Goal: Find specific fact: Find specific fact

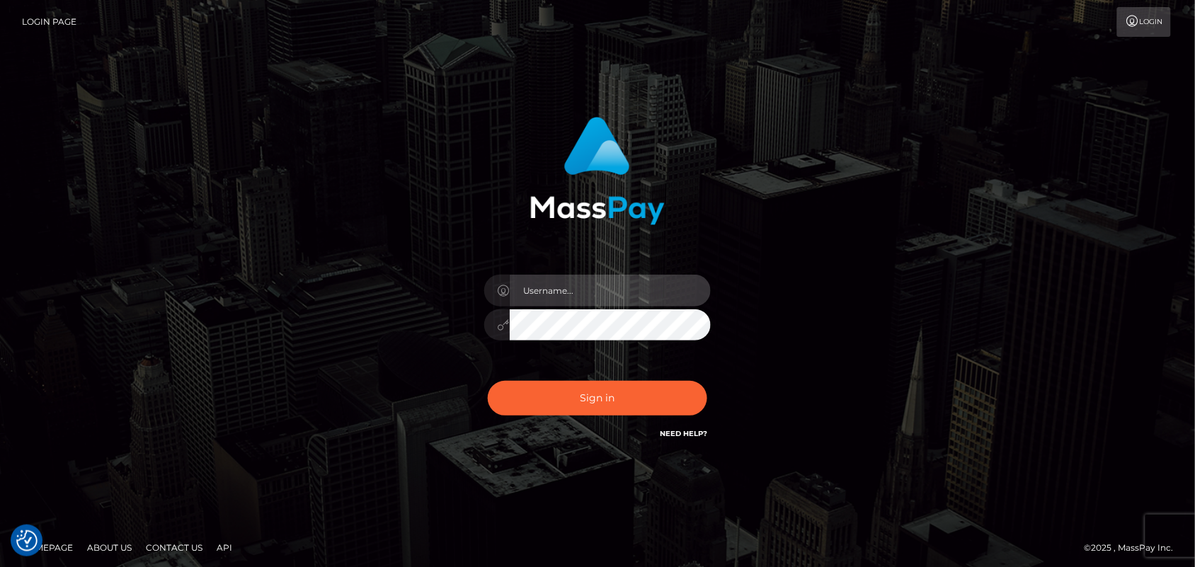
type input "Pk.es"
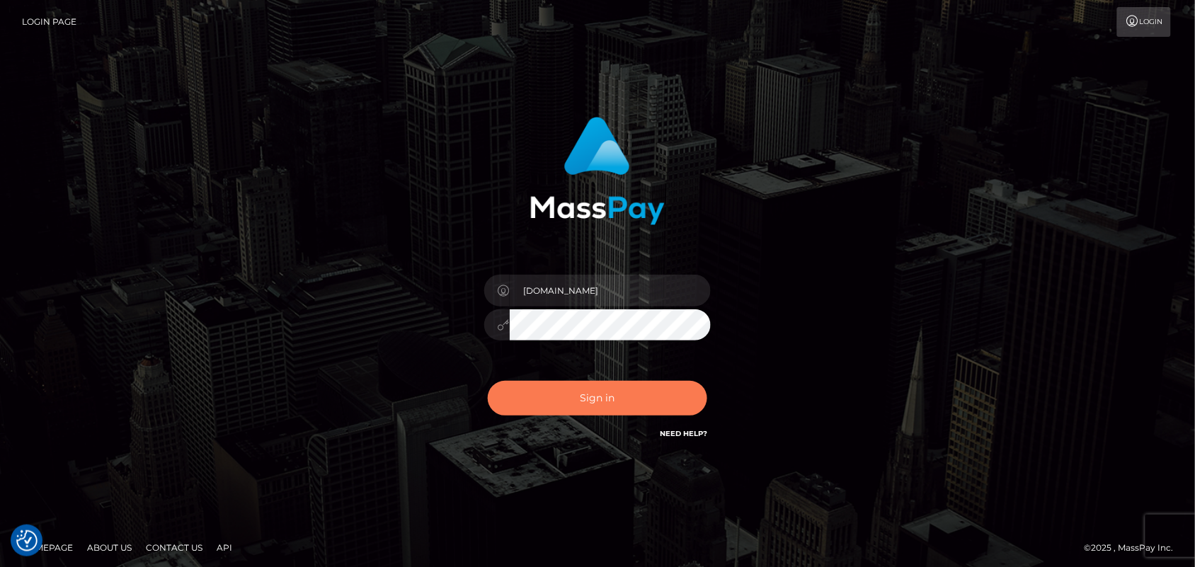
click at [613, 392] on button "Sign in" at bounding box center [598, 398] width 220 height 35
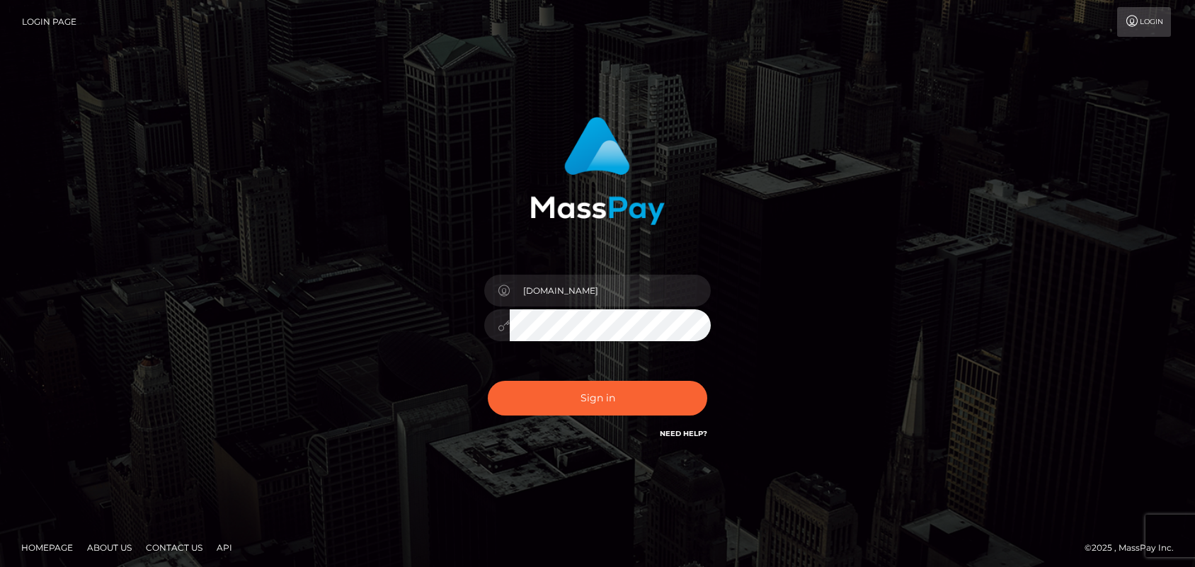
click at [608, 394] on button "Sign in" at bounding box center [598, 398] width 220 height 35
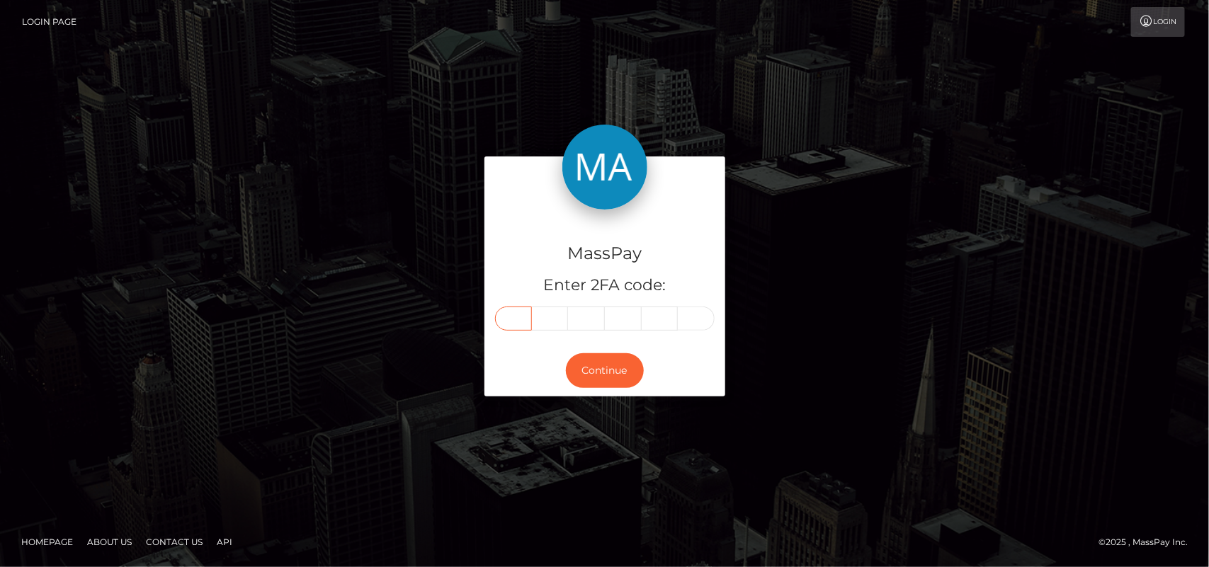
click at [512, 314] on input "text" at bounding box center [513, 319] width 37 height 24
type input "1"
type input "4"
type input "6"
type input "1"
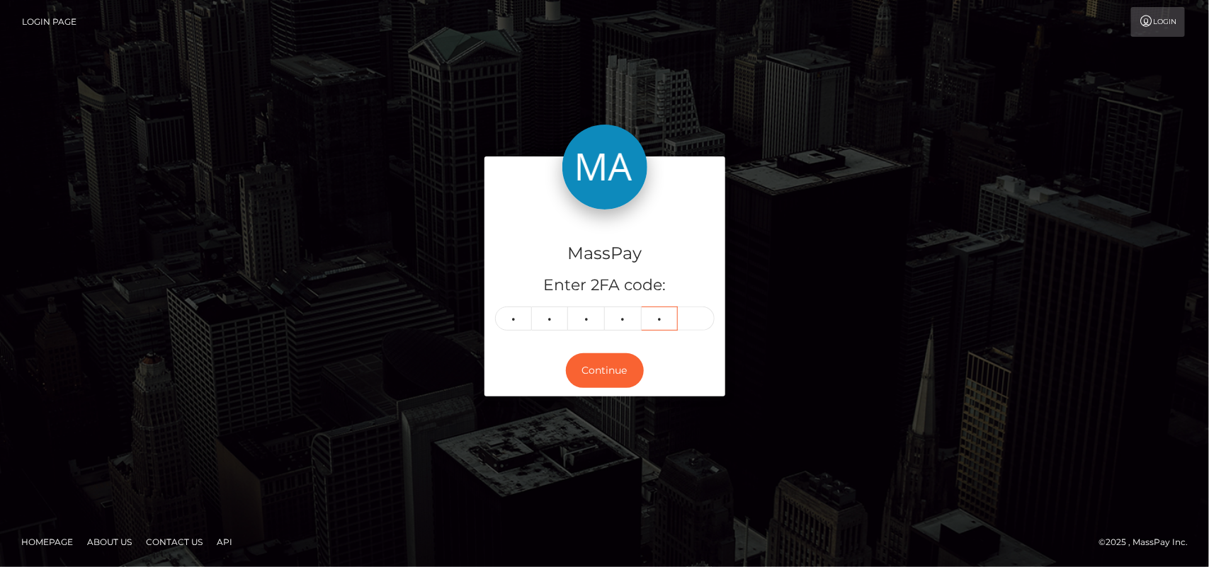
type input "3"
type input "4"
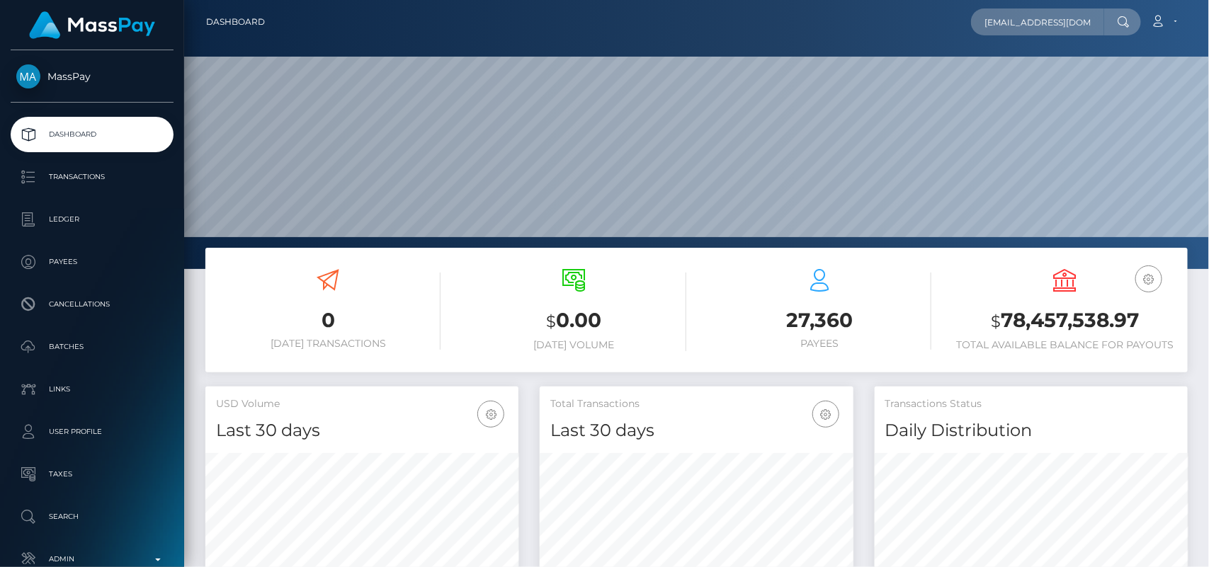
scroll to position [0, 38]
type input "cherfaouiabdelmajid@gmail.com"
click at [1030, 15] on input "cherfaouiabdelmajid@gmail.com" at bounding box center [1037, 21] width 133 height 27
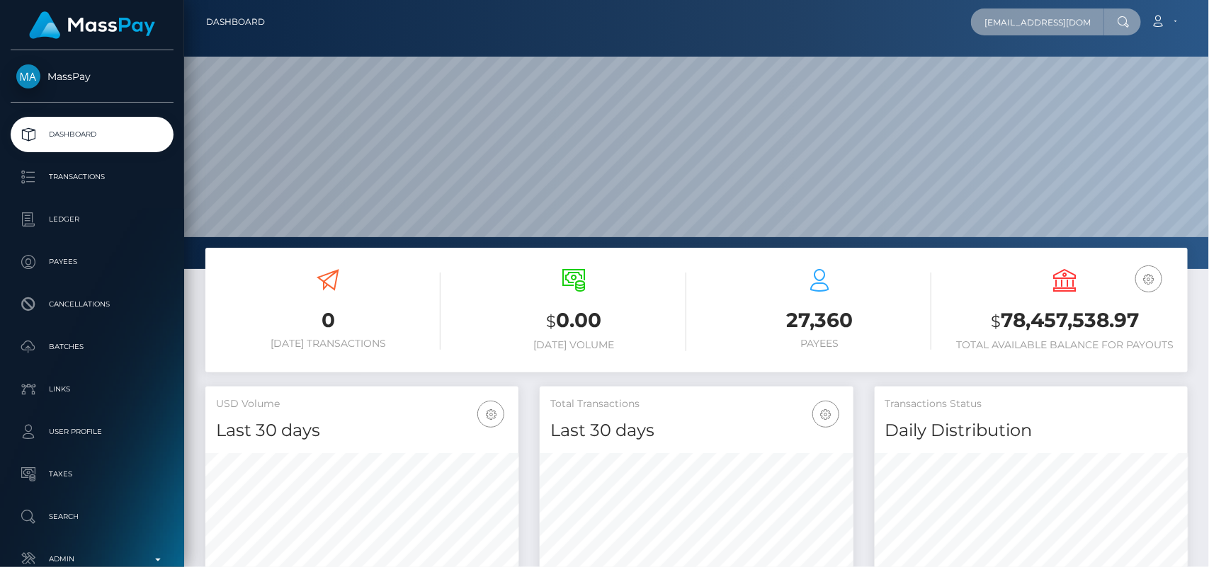
click at [1030, 15] on input "cherfaouiabdelmajid@gmail.com" at bounding box center [1037, 21] width 133 height 27
paste input "Abdelmajid Cherfaoui"
type input "Abdelmajid Cherfaoui"
click at [1024, 7] on div "Abdelmajid Cherfaoui Loading... Loading... Account Edit Profile Logout" at bounding box center [731, 22] width 911 height 30
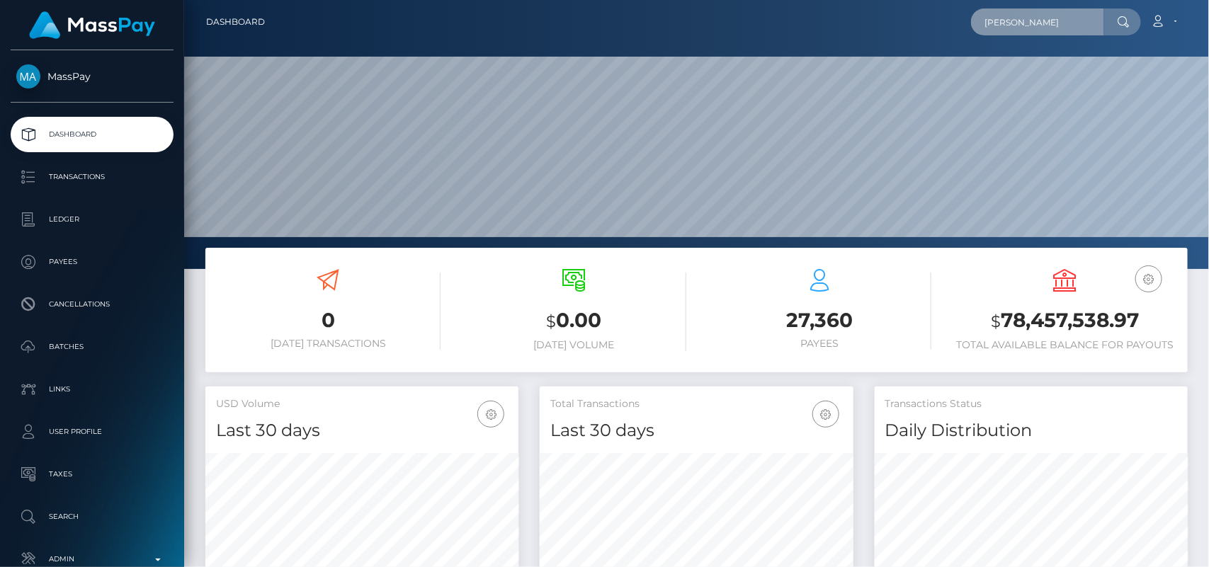
click at [1021, 18] on input "Abdelmajid Cherfaoui" at bounding box center [1037, 21] width 133 height 27
paste input "cherfaouiabdelmajid@gmail.com"
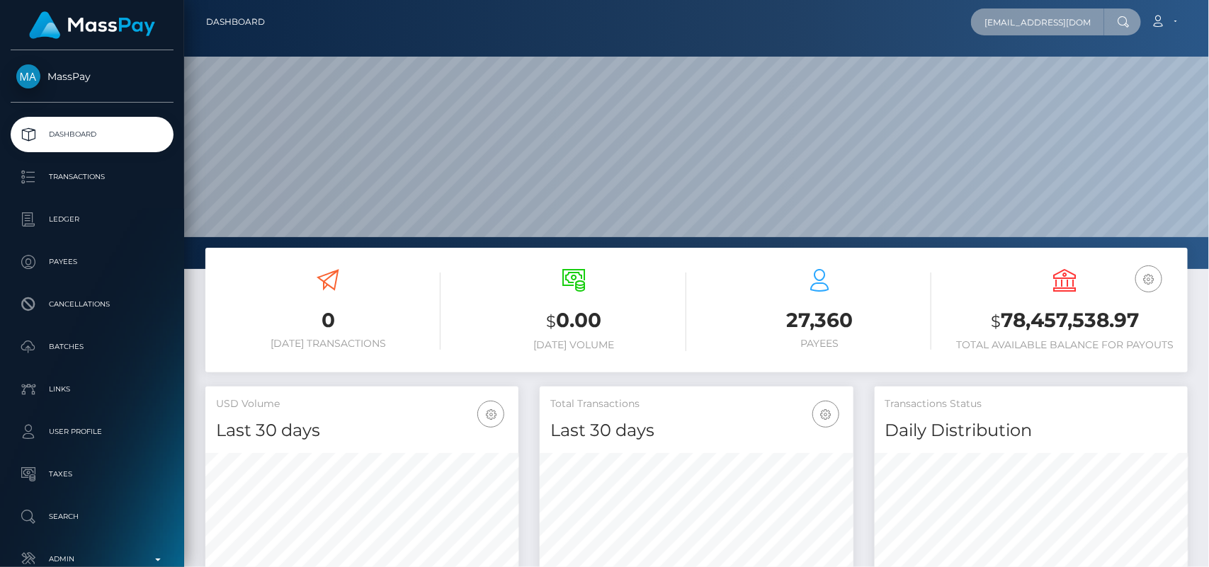
scroll to position [0, 38]
type input "cherfaouiabdelmajid@gmail.com"
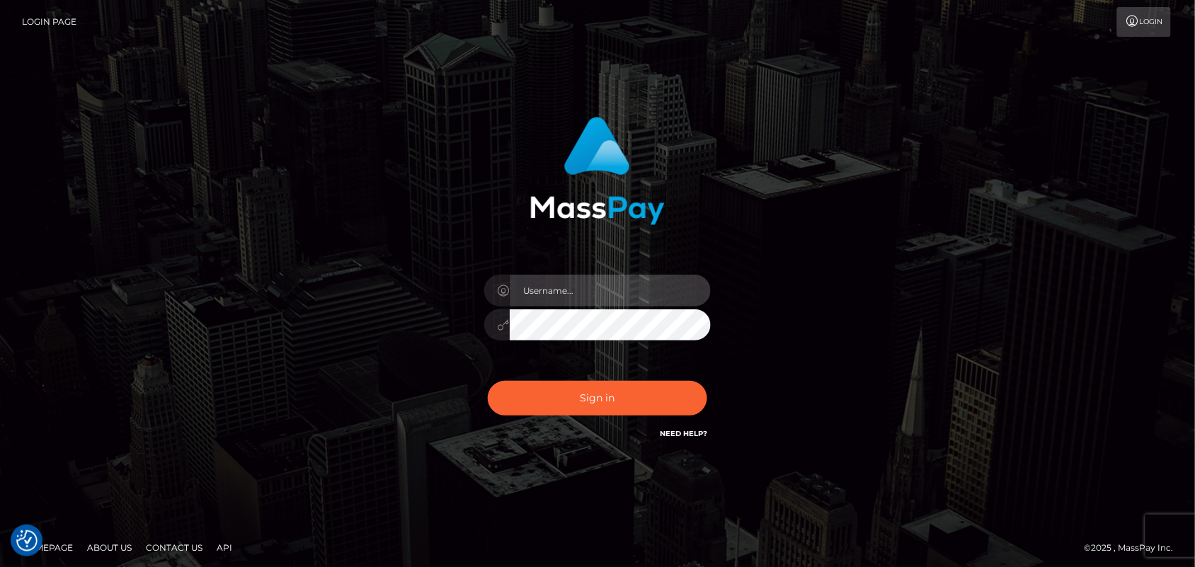
type input "[DOMAIN_NAME]"
click at [0, 253] on div "[DOMAIN_NAME] Sign in" at bounding box center [597, 286] width 1195 height 573
click at [36, 195] on div "[DOMAIN_NAME] Sign in" at bounding box center [597, 286] width 1195 height 573
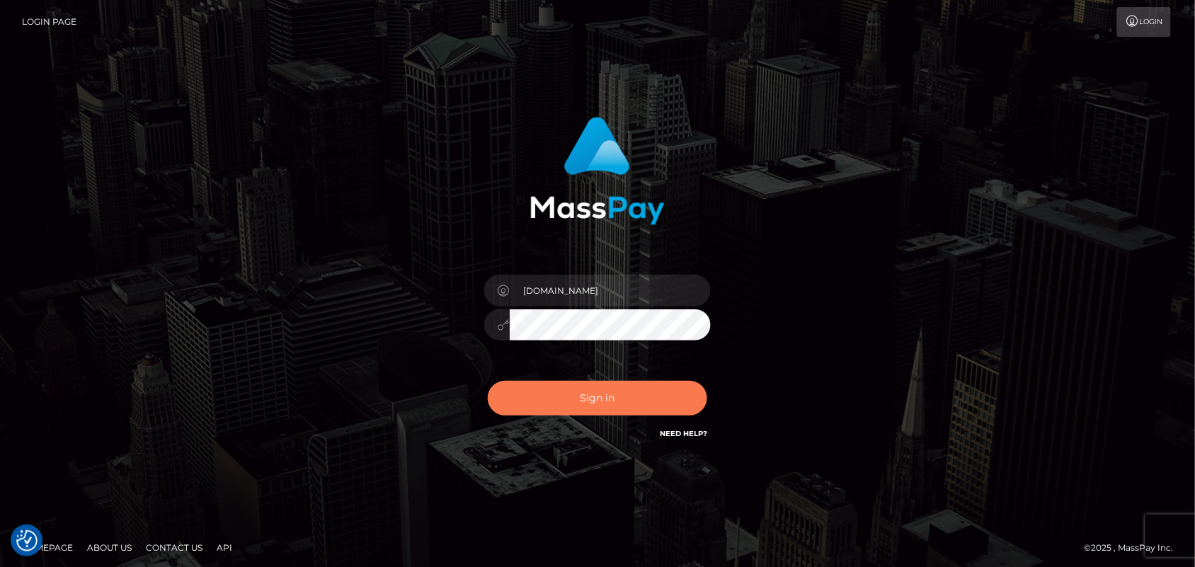
click at [650, 394] on button "Sign in" at bounding box center [598, 398] width 220 height 35
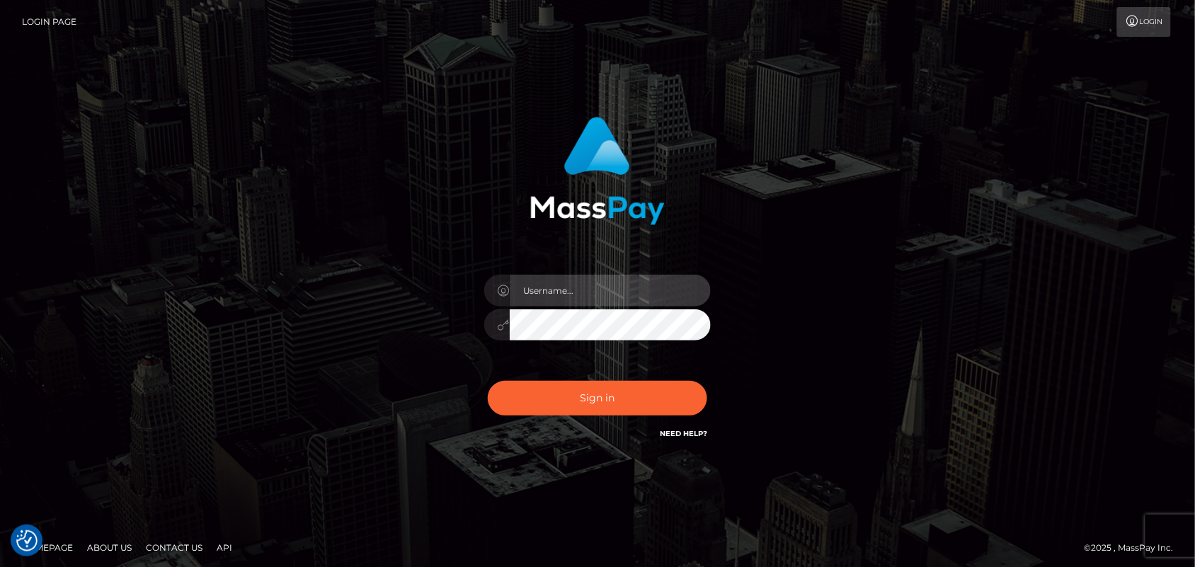
type input "Pk.es"
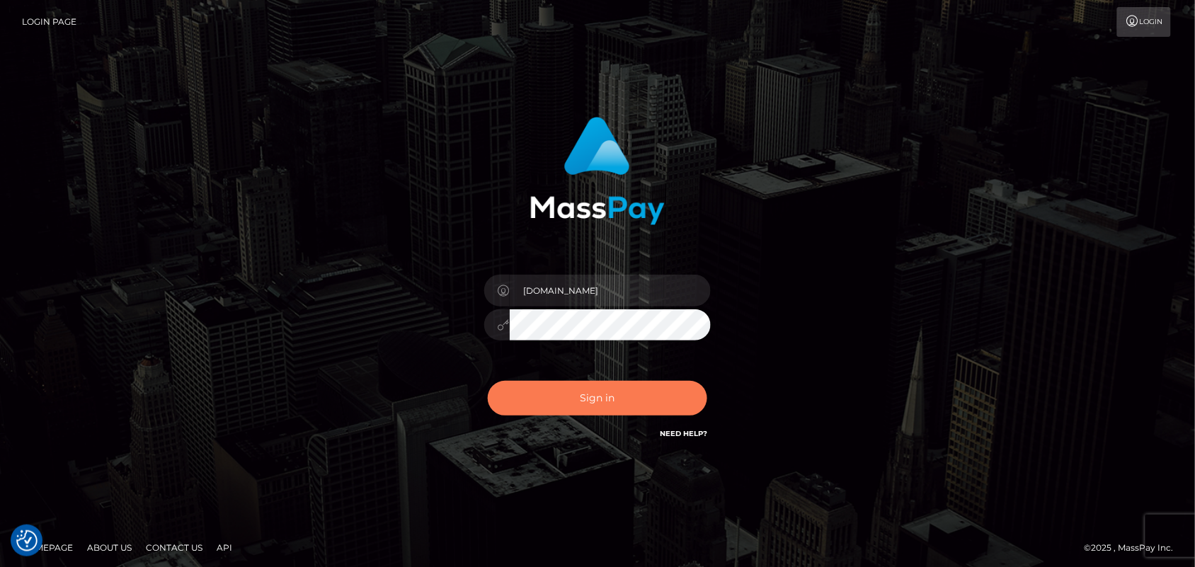
click at [623, 395] on button "Sign in" at bounding box center [598, 398] width 220 height 35
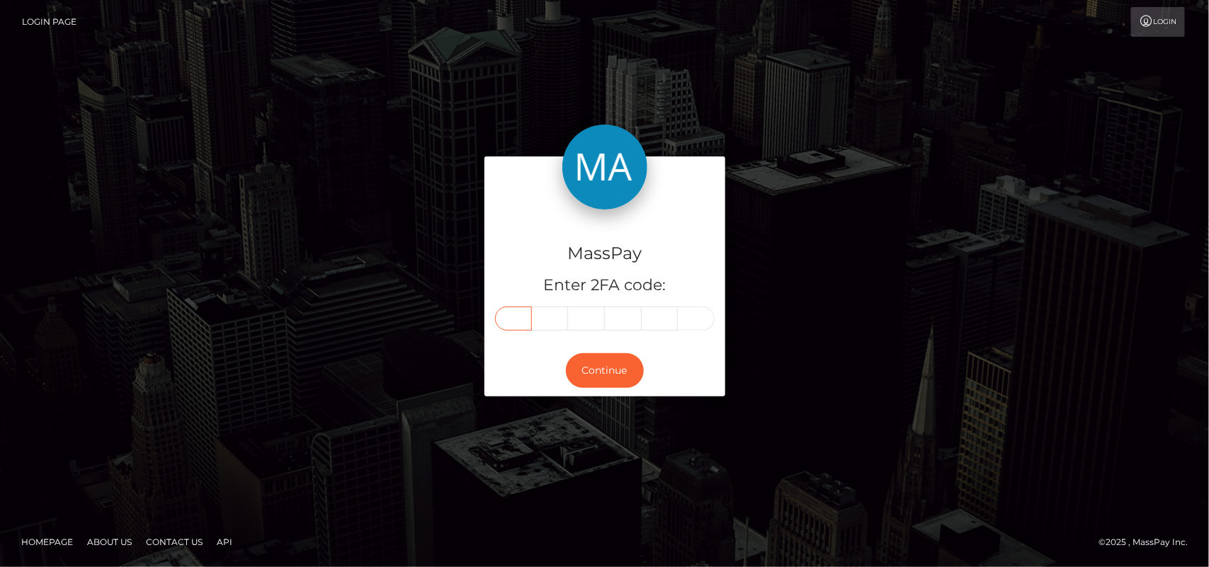
click at [512, 317] on input "text" at bounding box center [513, 319] width 37 height 24
type input "8"
type input "1"
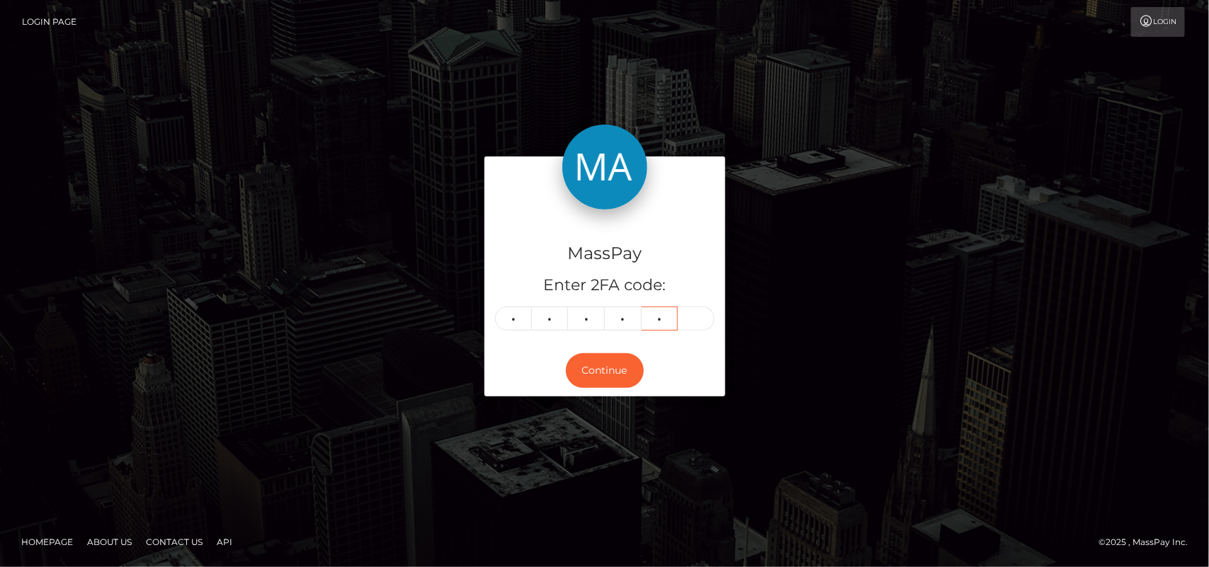
type input "0"
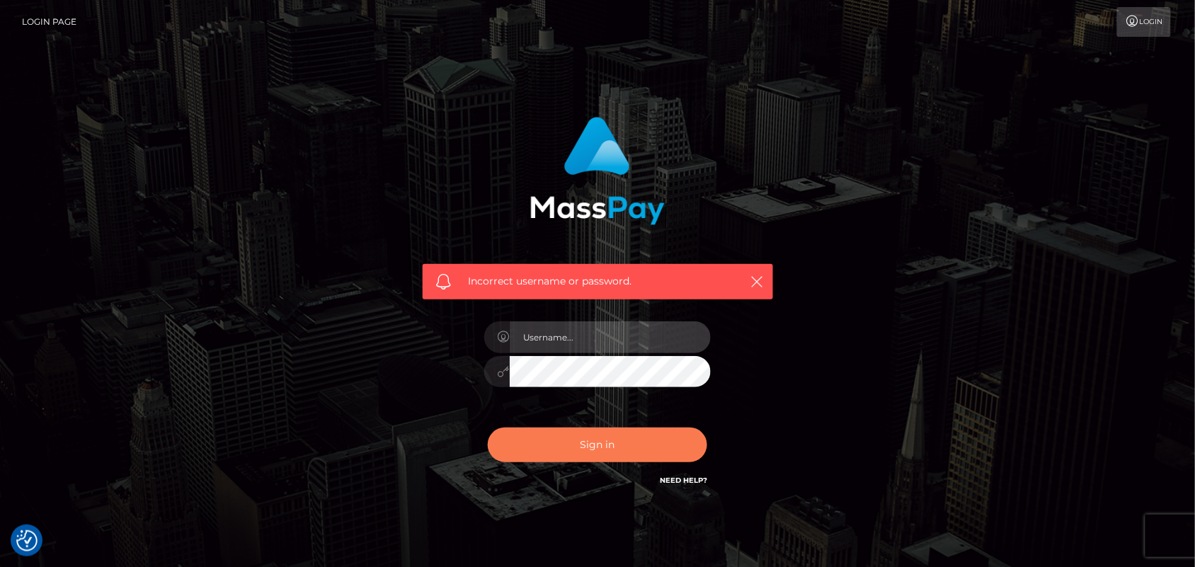
type input "Pk.es"
click at [599, 445] on button "Sign in" at bounding box center [598, 445] width 220 height 35
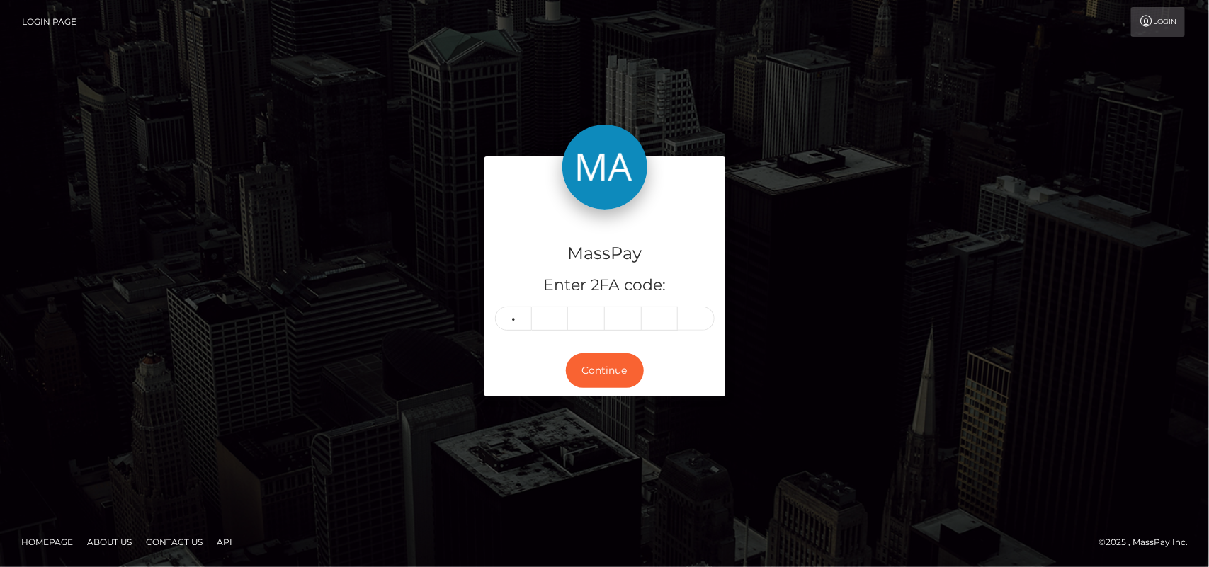
type input "8"
type input "1"
type input "2"
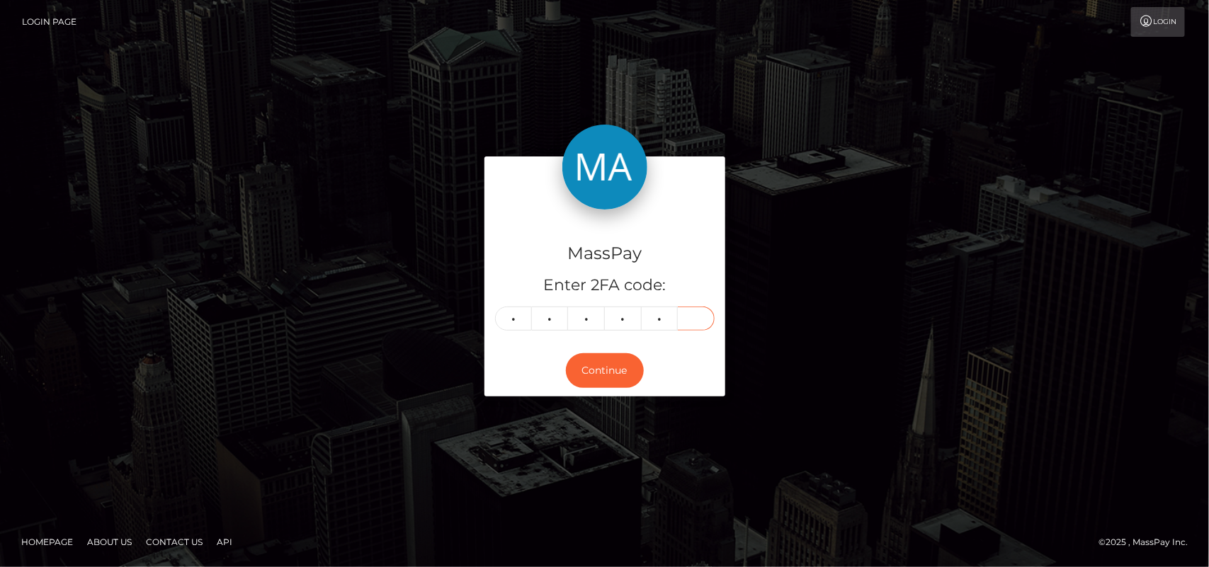
type input "0"
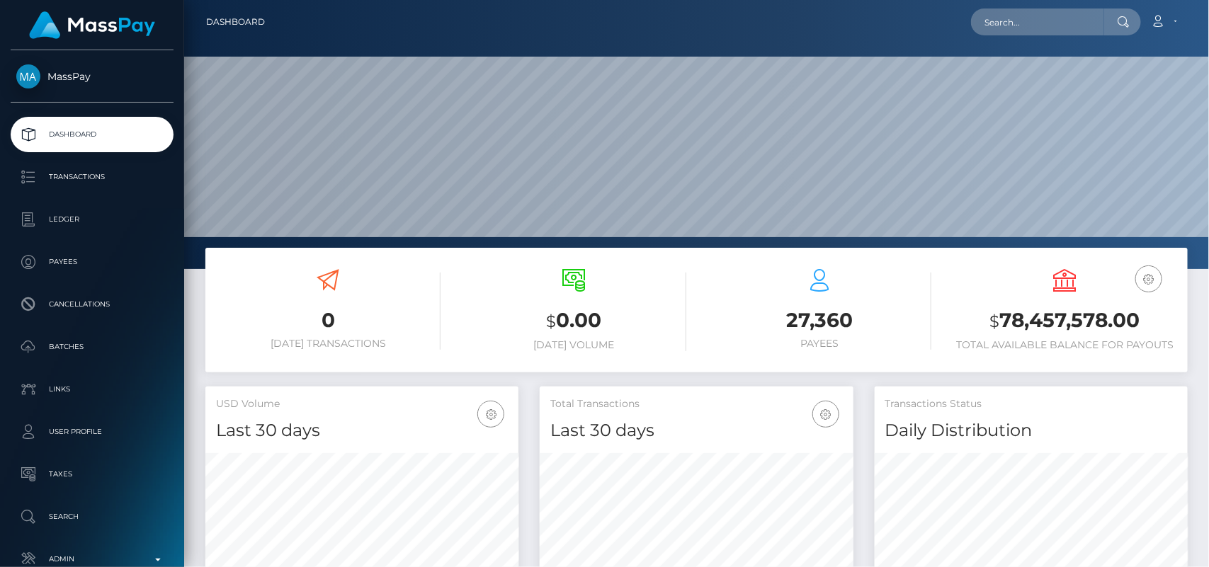
scroll to position [250, 313]
click at [1029, 15] on input "text" at bounding box center [1037, 21] width 133 height 27
paste input "[EMAIL_ADDRESS][DOMAIN_NAME]"
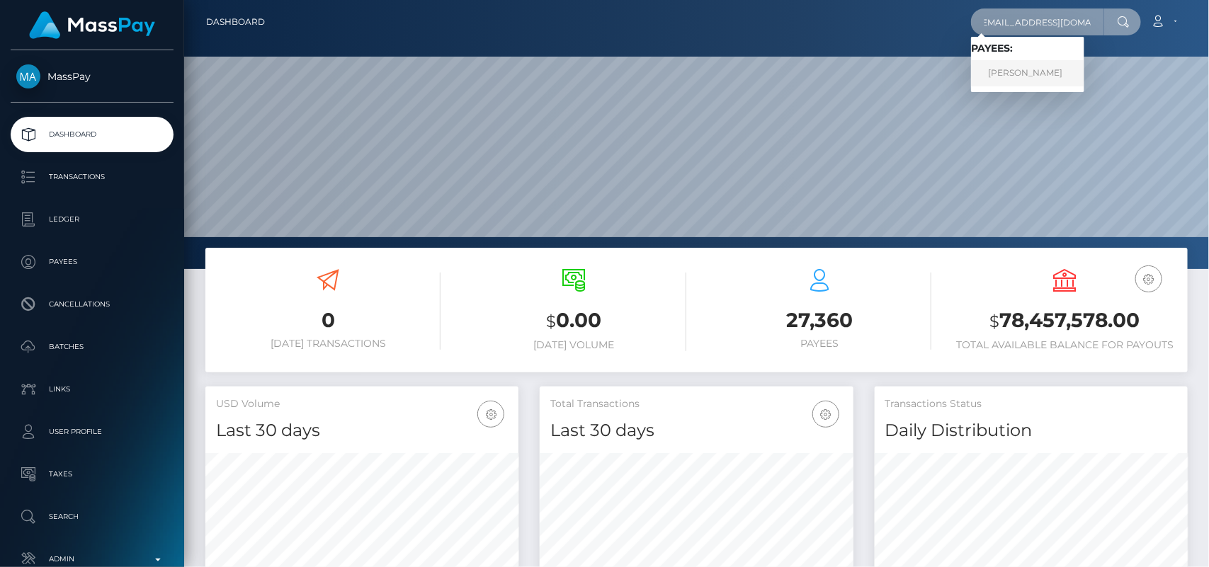
type input "[EMAIL_ADDRESS][DOMAIN_NAME]"
click at [1025, 64] on link "[PERSON_NAME]" at bounding box center [1027, 73] width 113 height 26
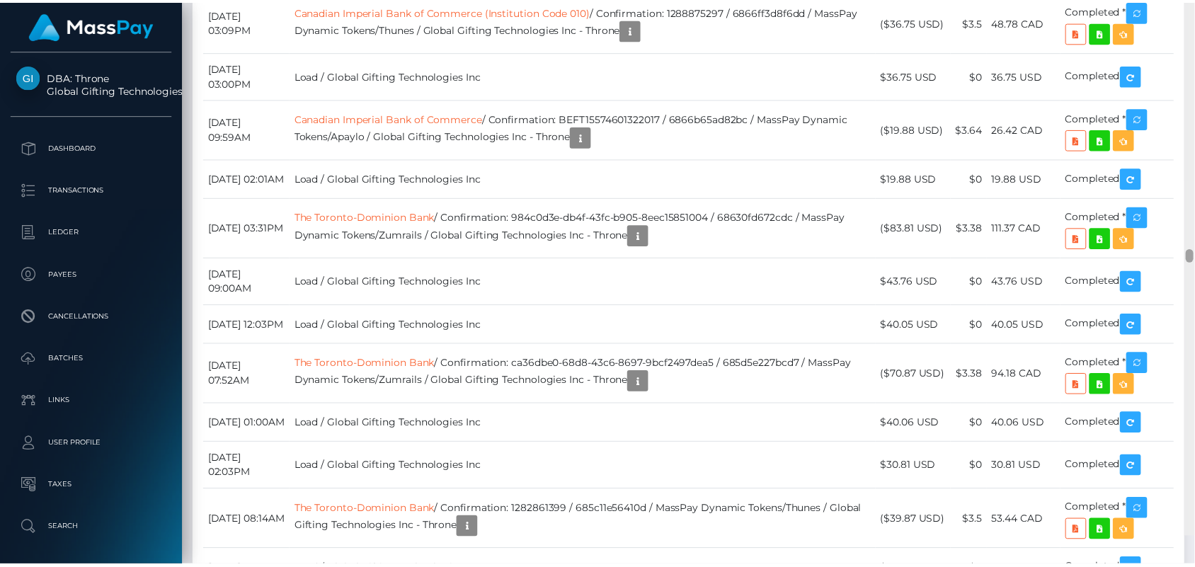
scroll to position [11284, 0]
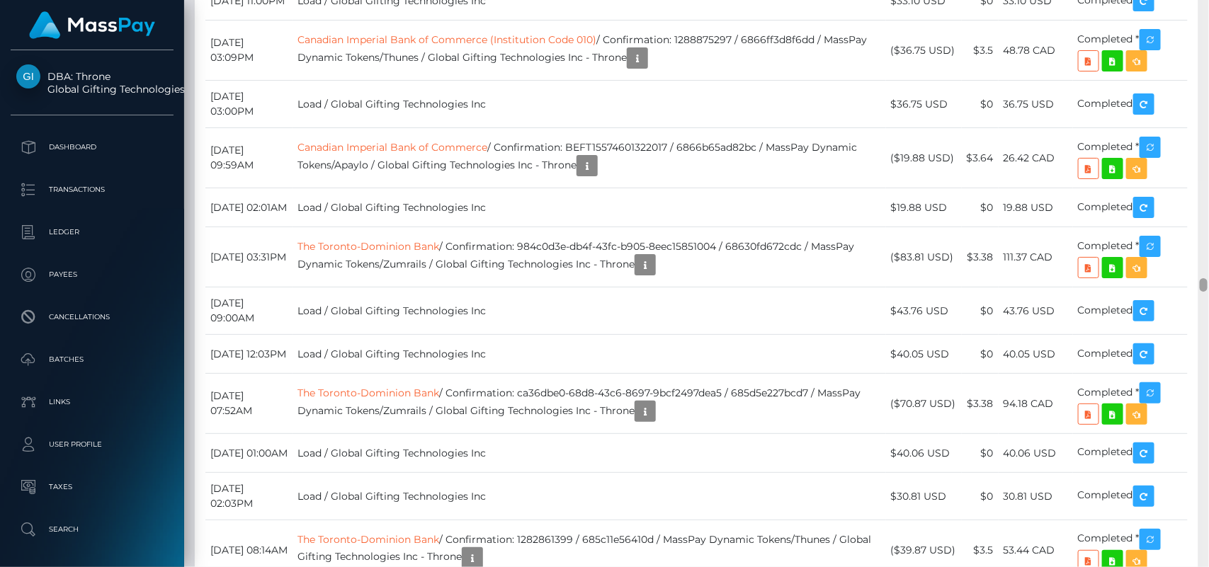
drag, startPoint x: 1204, startPoint y: 11, endPoint x: 1193, endPoint y: 283, distance: 272.8
click at [1193, 283] on div "Customer Profile Loading... Loading..." at bounding box center [696, 283] width 1025 height 567
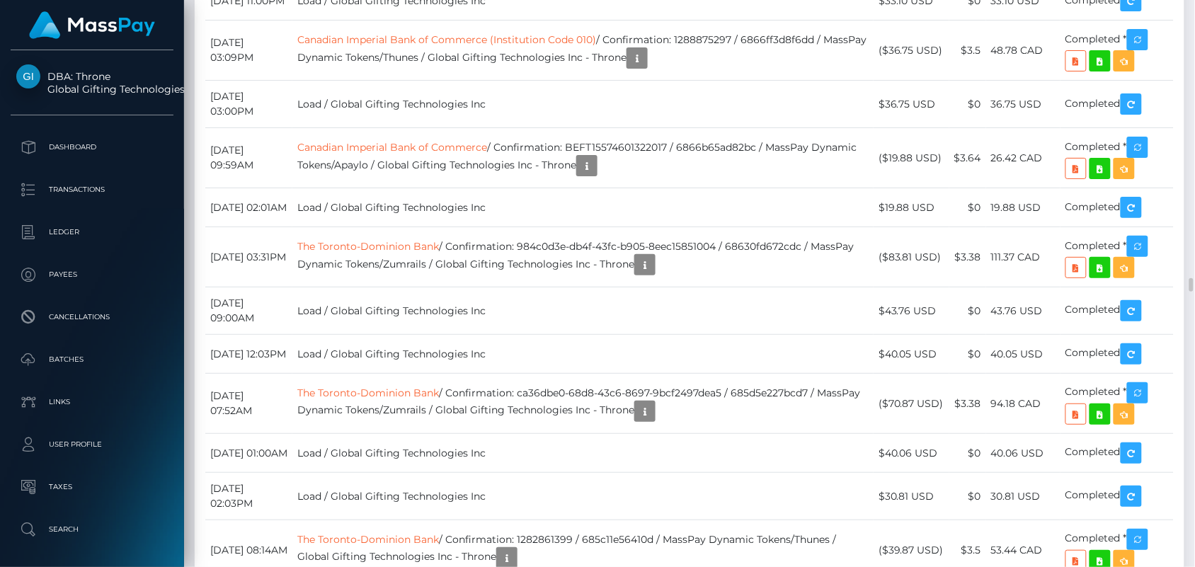
scroll to position [170, 309]
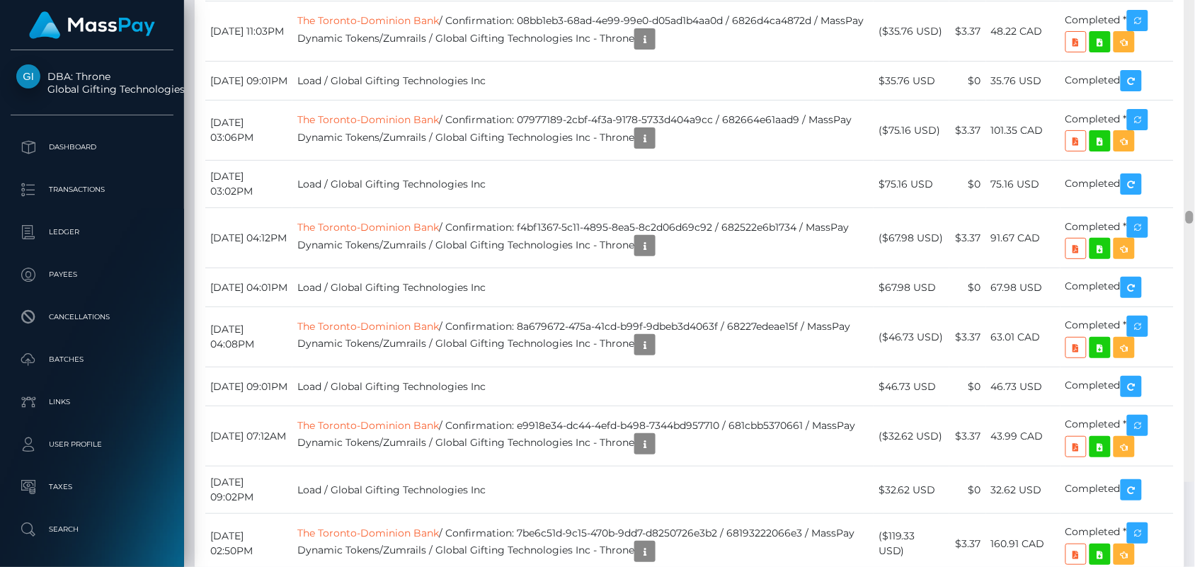
scroll to position [13292, 0]
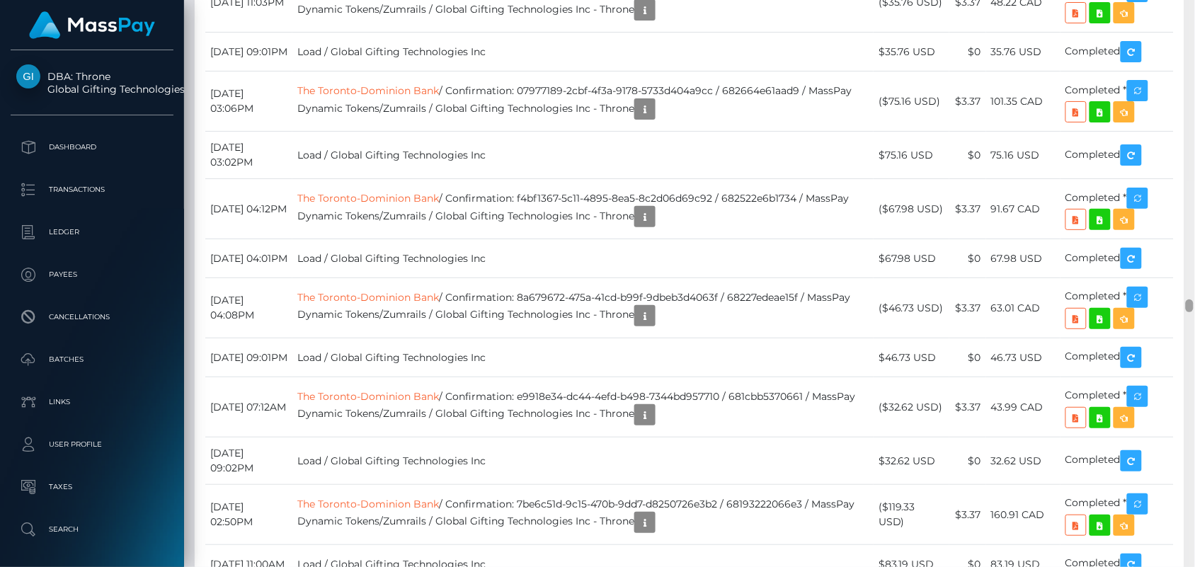
drag, startPoint x: 1191, startPoint y: 284, endPoint x: 1199, endPoint y: 334, distance: 50.2
click at [1195, 334] on html "DBA: Throne Global Gifting Technologies Inc Dashboard Transactions Ledger Payee…" at bounding box center [597, 283] width 1195 height 567
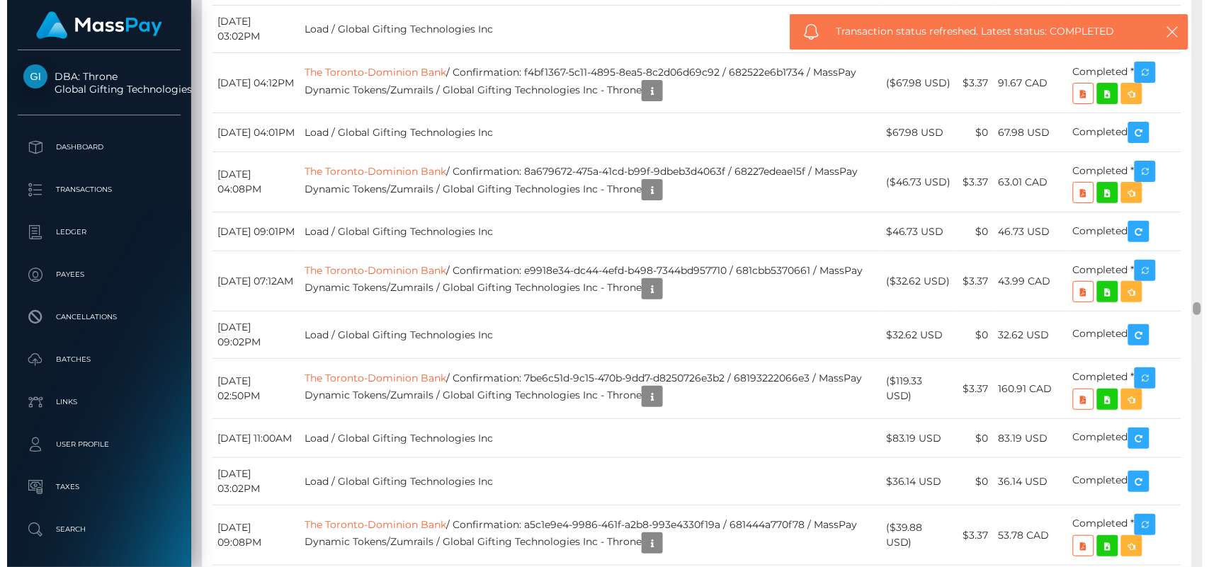
scroll to position [13449, 0]
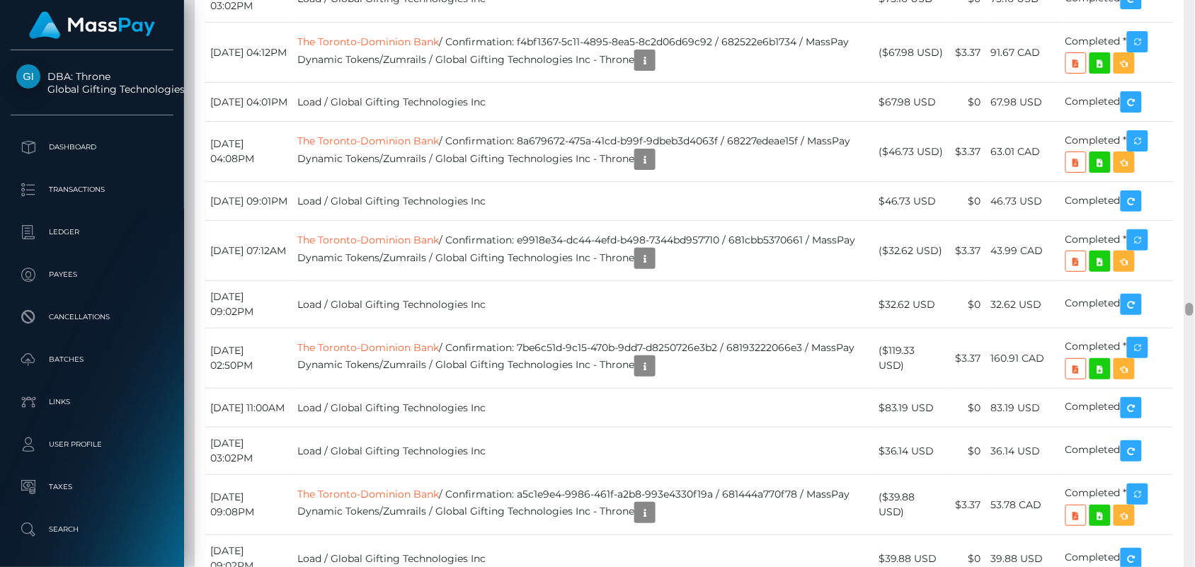
click at [1192, 307] on div at bounding box center [1190, 309] width 8 height 13
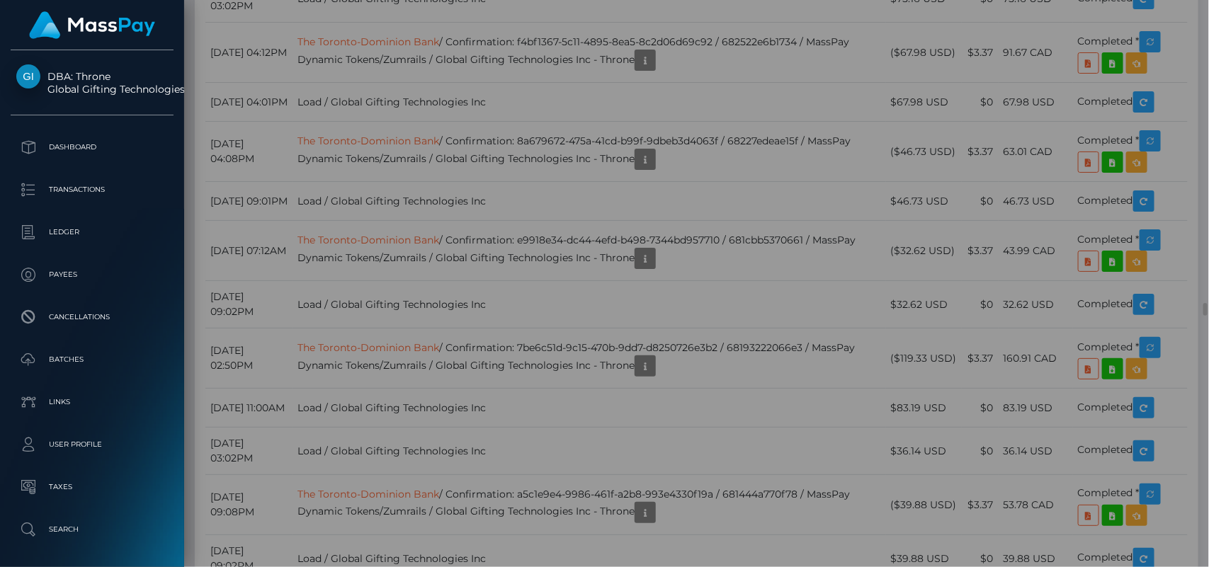
scroll to position [170, 313]
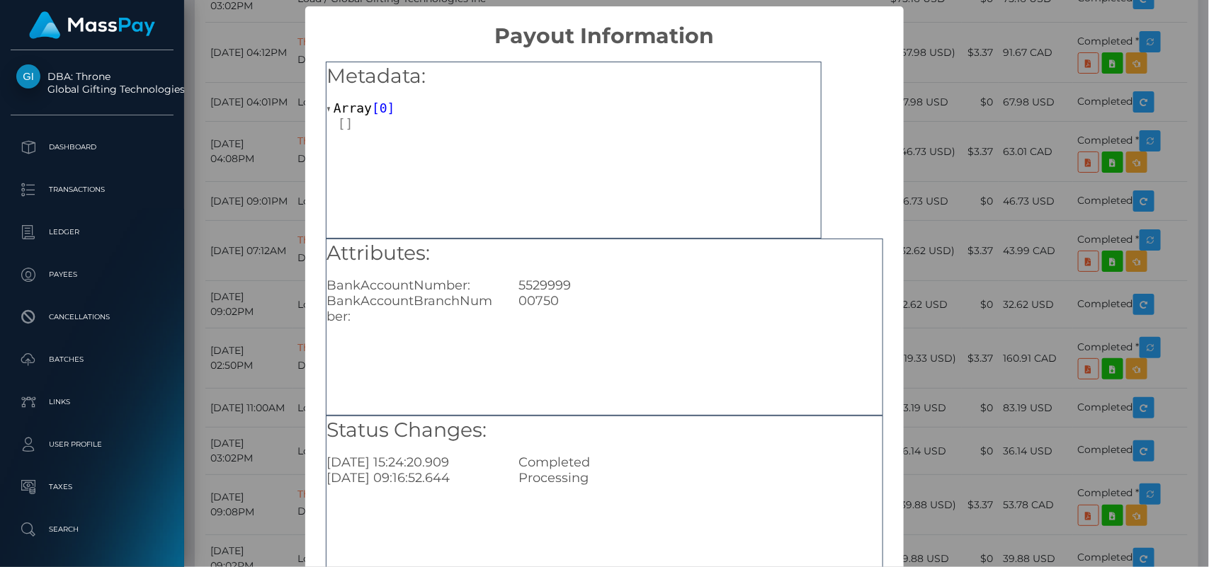
click at [540, 283] on div "5529999" at bounding box center [700, 286] width 384 height 16
copy div "5529999"
click at [430, 351] on div "Attributes: BankAccountNumber: 5529999 BankAccountBranchNumber: 00750" at bounding box center [604, 327] width 557 height 177
click at [553, 348] on div "Attributes: BankAccountNumber: 5529999 BankAccountBranchNumber: 00750" at bounding box center [604, 327] width 557 height 177
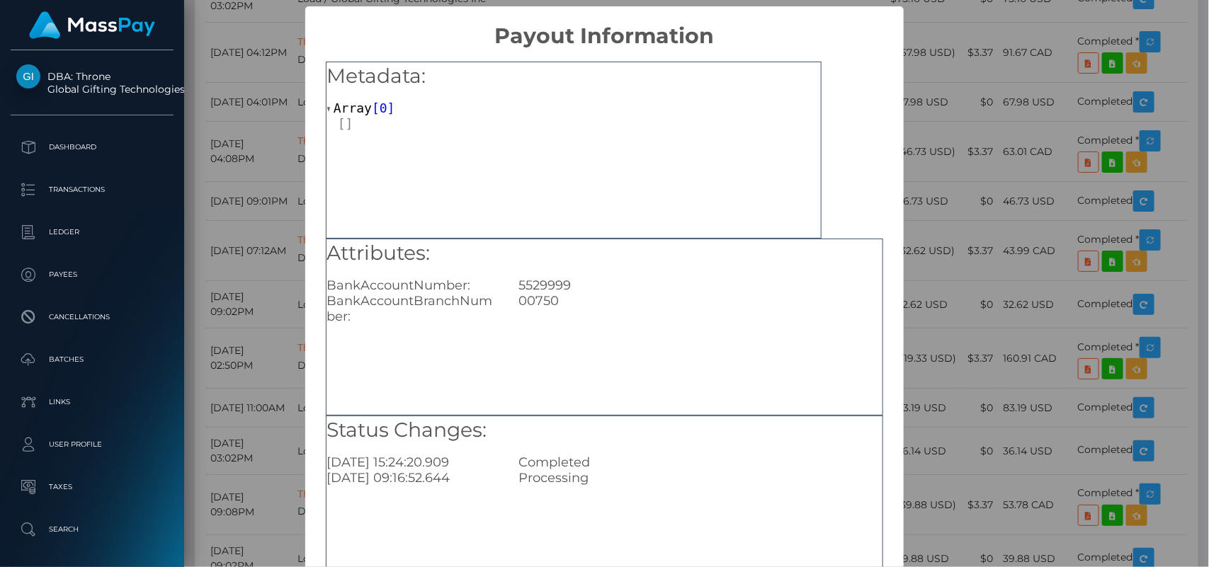
click at [662, 485] on div "Processing" at bounding box center [700, 478] width 384 height 16
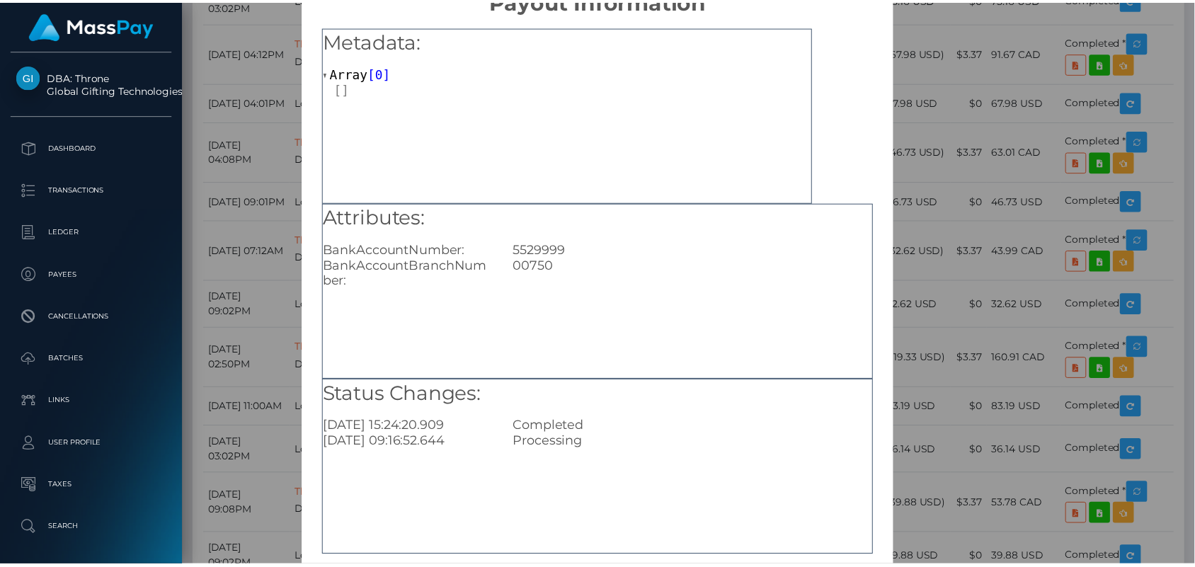
scroll to position [106, 0]
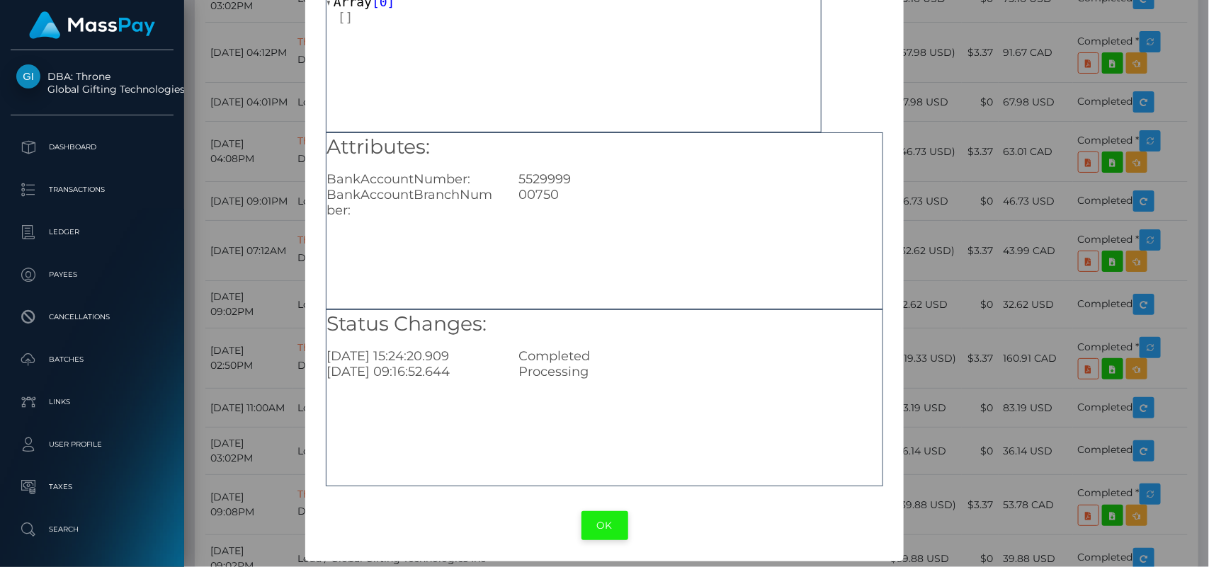
click at [599, 530] on button "OK" at bounding box center [604, 525] width 47 height 29
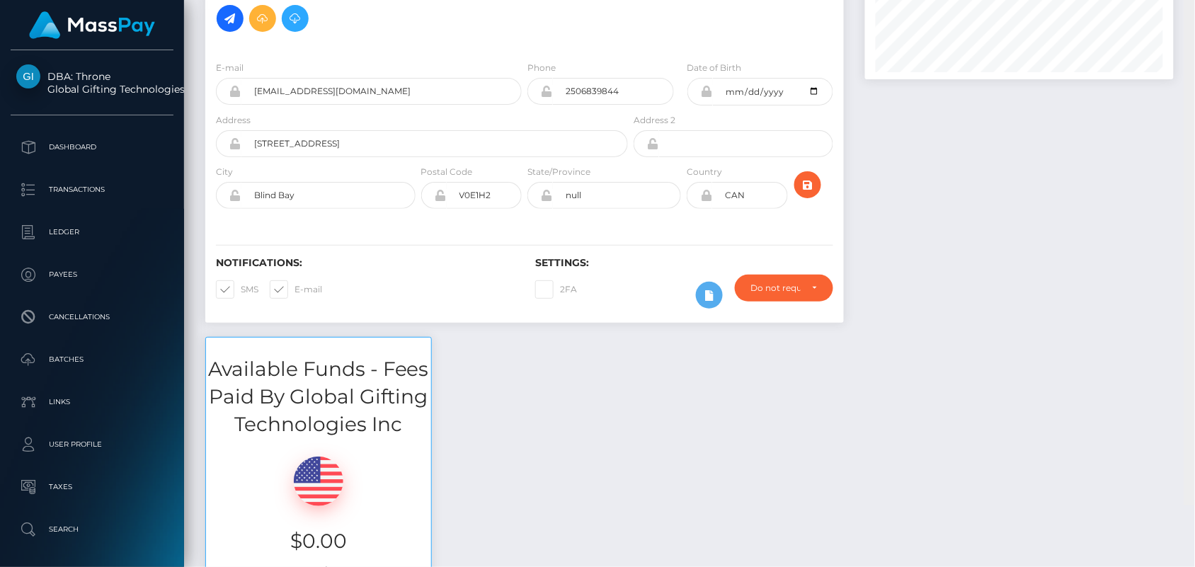
scroll to position [0, 0]
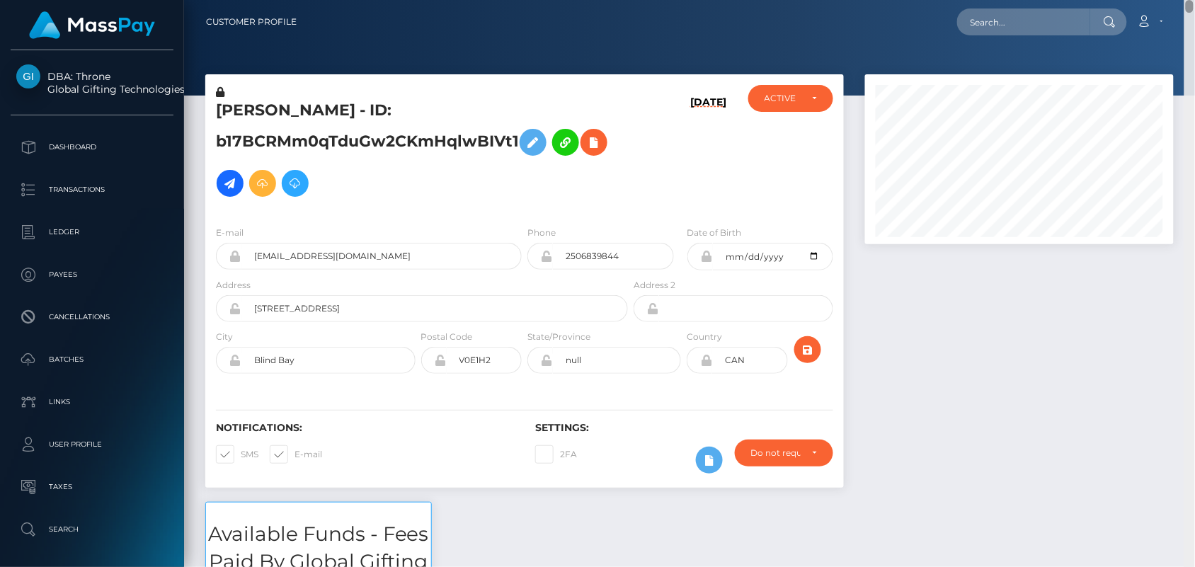
drag, startPoint x: 1187, startPoint y: 258, endPoint x: 1175, endPoint y: -1, distance: 260.2
click at [1175, 0] on html "DBA: Throne Global Gifting Technologies Inc Dashboard Transactions Ledger Payee…" at bounding box center [597, 283] width 1195 height 567
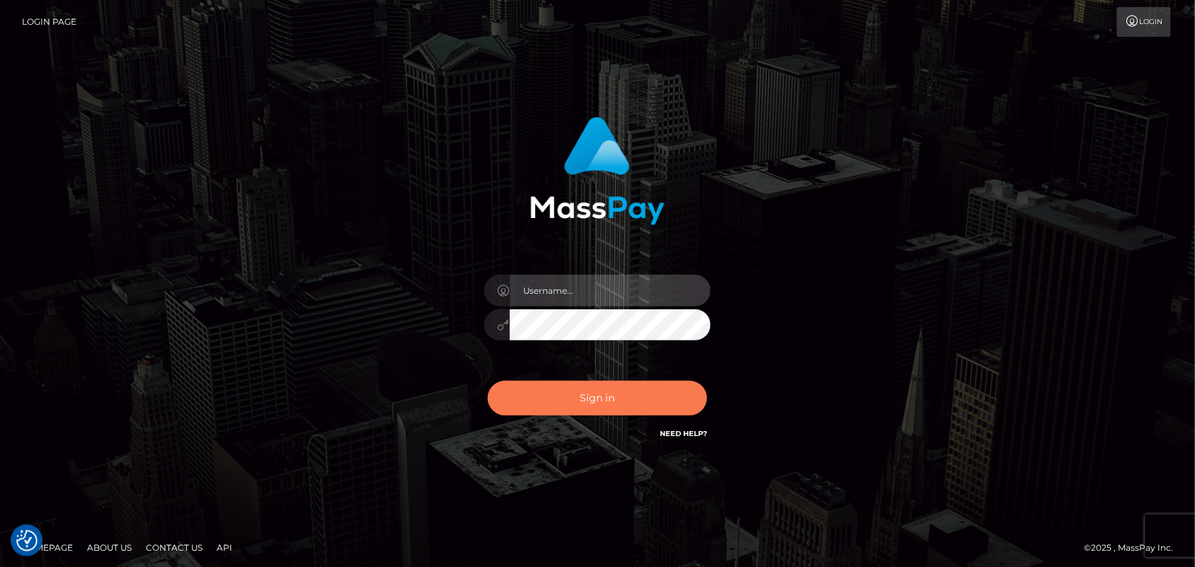
type input "[DOMAIN_NAME]"
click at [643, 397] on button "Sign in" at bounding box center [598, 398] width 220 height 35
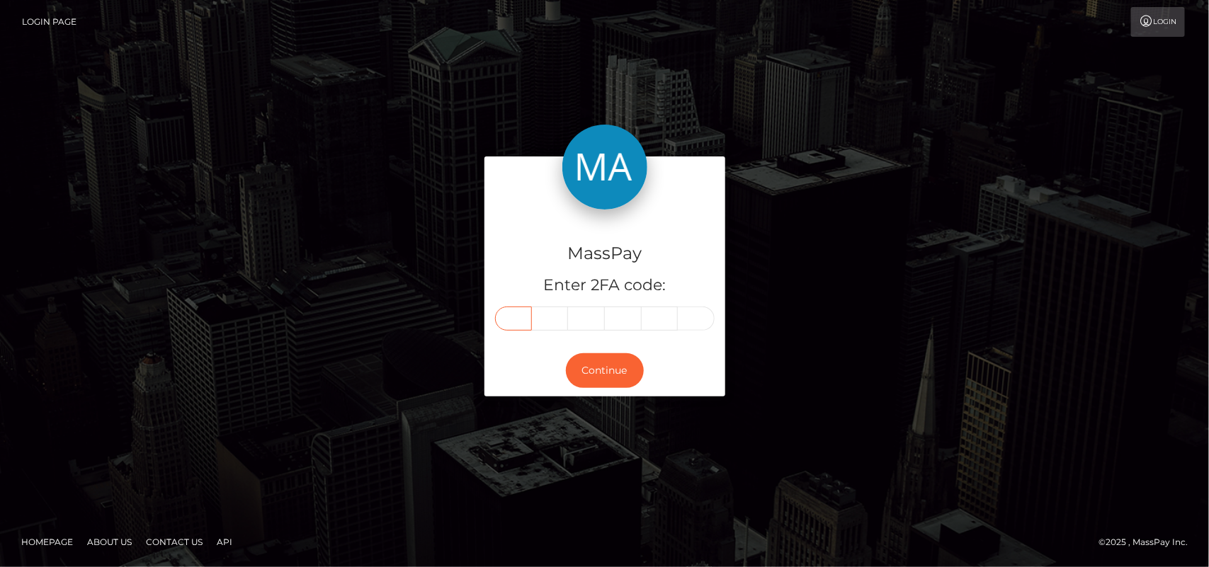
click at [518, 317] on input "text" at bounding box center [513, 319] width 37 height 24
type input "9"
type input "4"
type input "7"
type input "4"
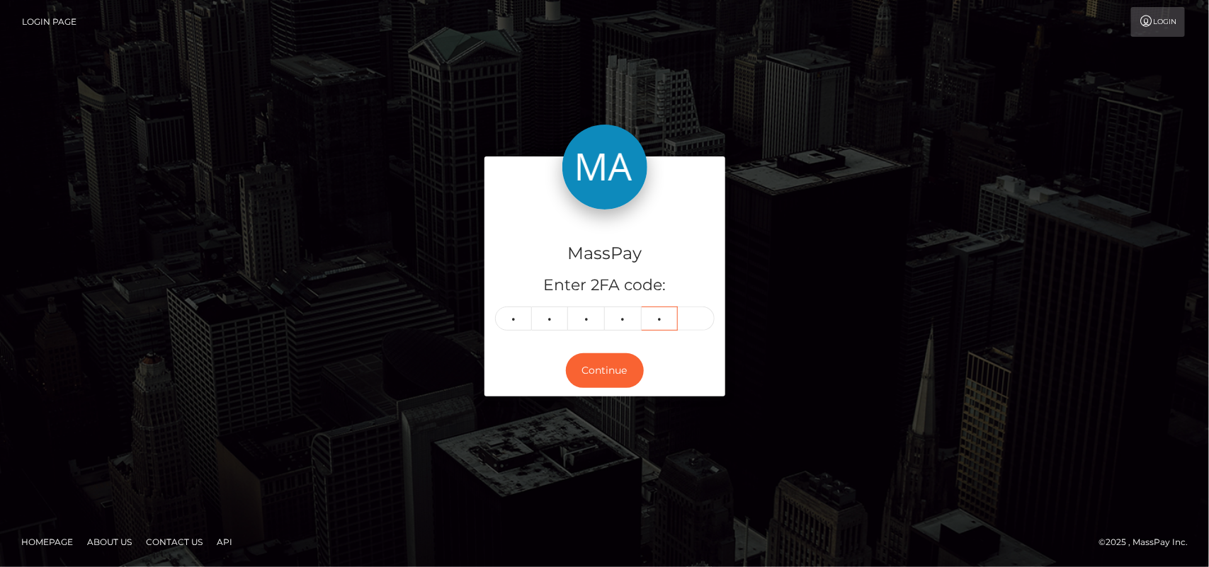
type input "8"
type input "9"
click at [1100, 64] on div "MassPay Enter 2FA code: 9 4 7 4 8 9 947489 Continue" at bounding box center [604, 283] width 1209 height 467
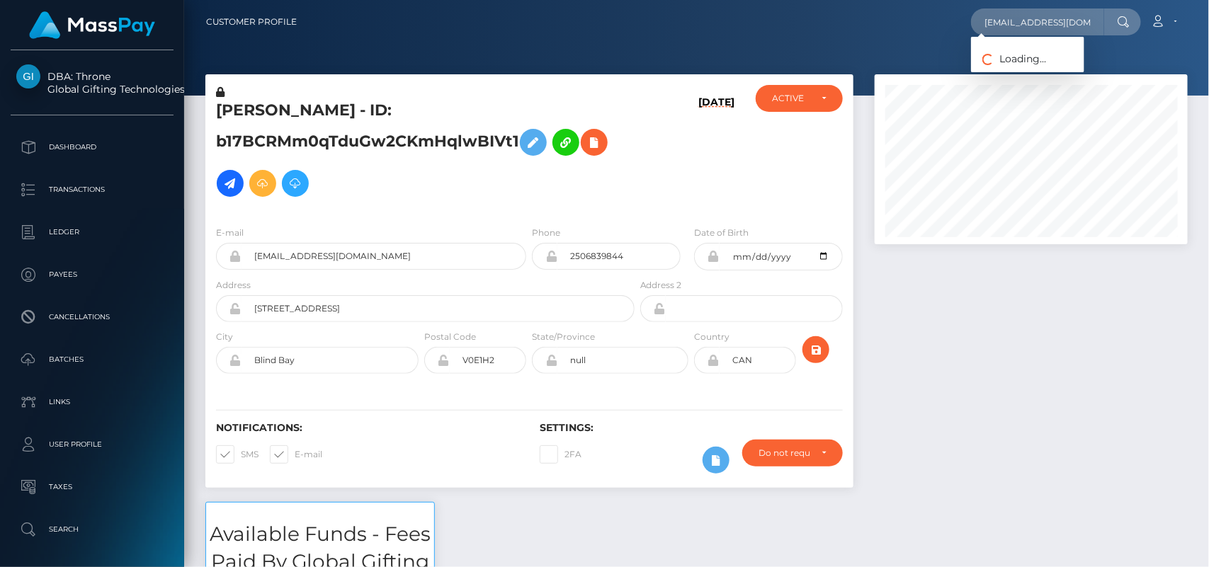
scroll to position [170, 313]
click at [1017, 69] on link "[PERSON_NAME]" at bounding box center [1027, 73] width 113 height 26
click at [1017, 69] on div at bounding box center [696, 48] width 1025 height 96
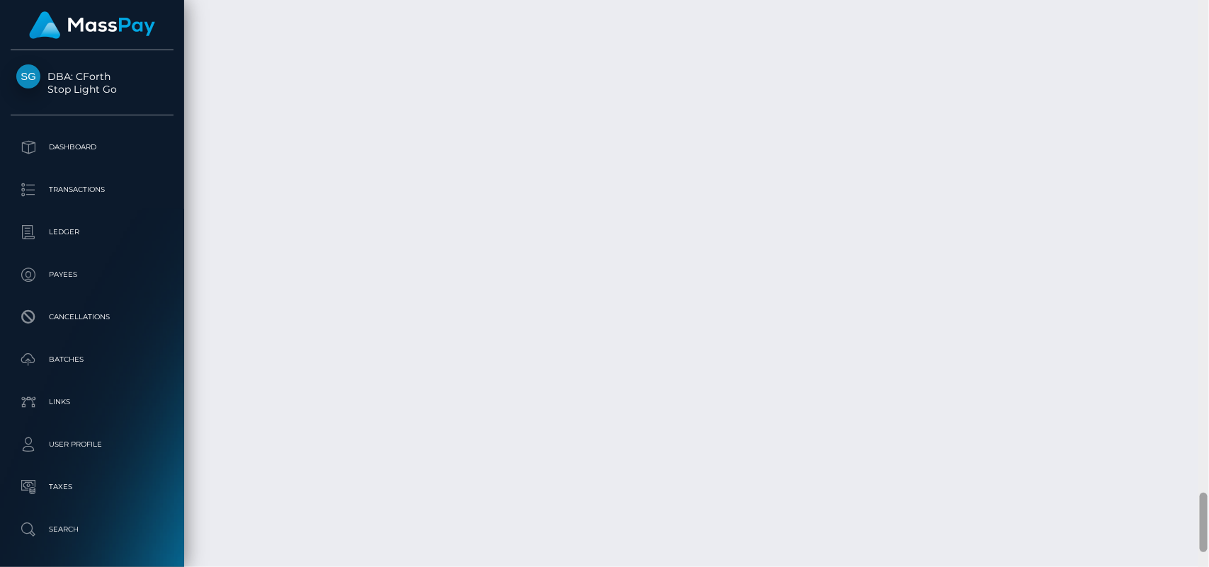
scroll to position [4698, 0]
drag, startPoint x: 1199, startPoint y: 57, endPoint x: 1208, endPoint y: 532, distance: 475.9
click at [1208, 532] on div at bounding box center [1203, 284] width 11 height 568
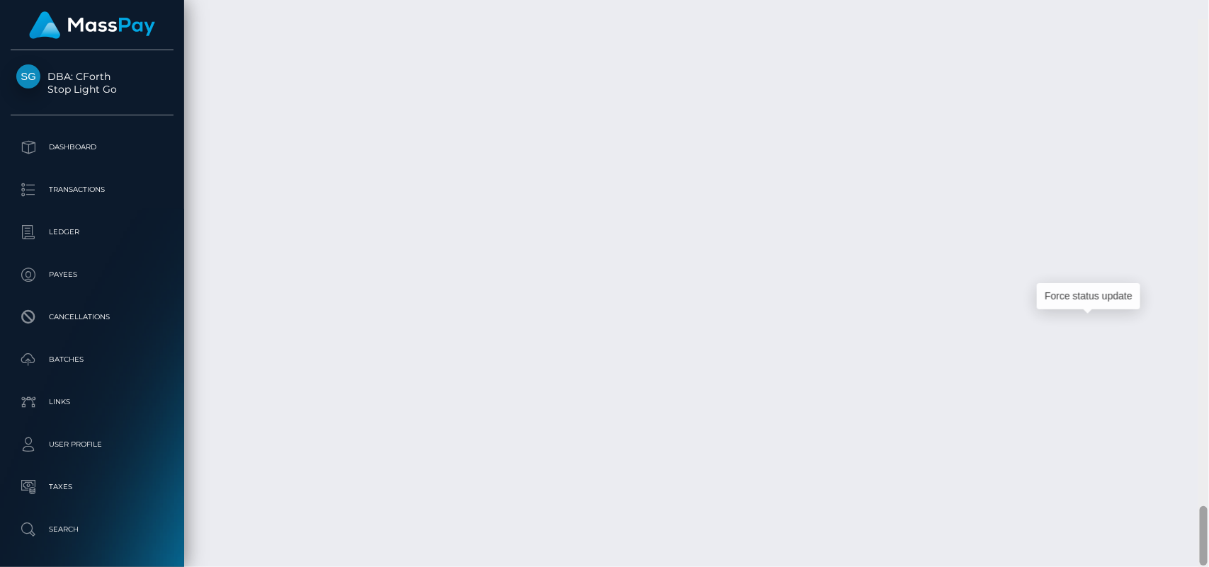
scroll to position [4637, 0]
click at [1208, 515] on div at bounding box center [1203, 284] width 11 height 568
drag, startPoint x: 1204, startPoint y: 506, endPoint x: 1205, endPoint y: 533, distance: 26.9
click at [1205, 533] on div at bounding box center [1204, 537] width 8 height 59
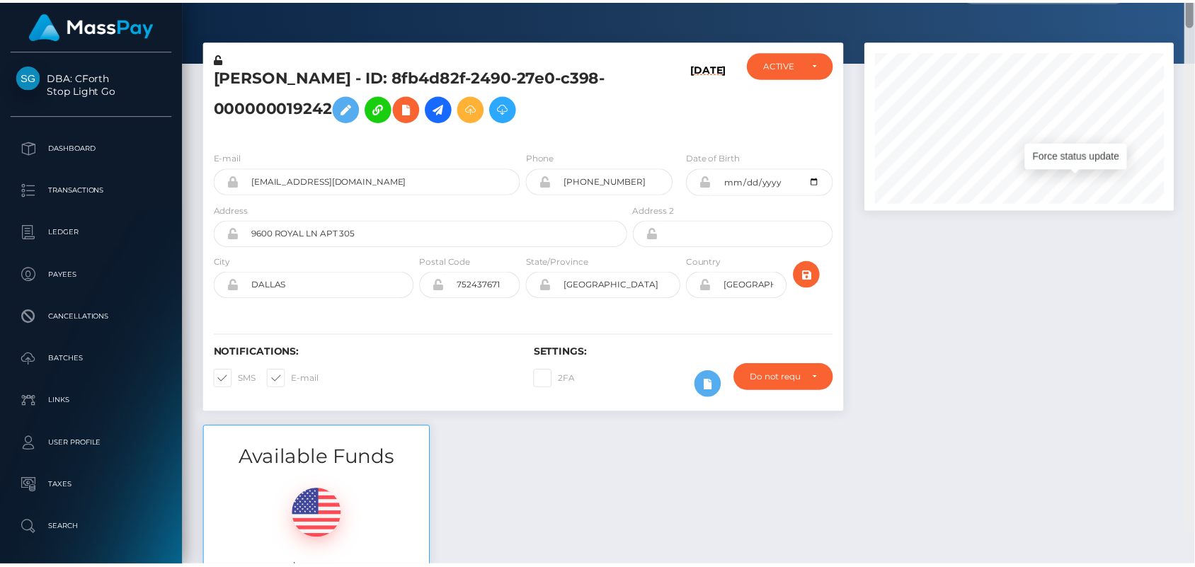
scroll to position [0, 0]
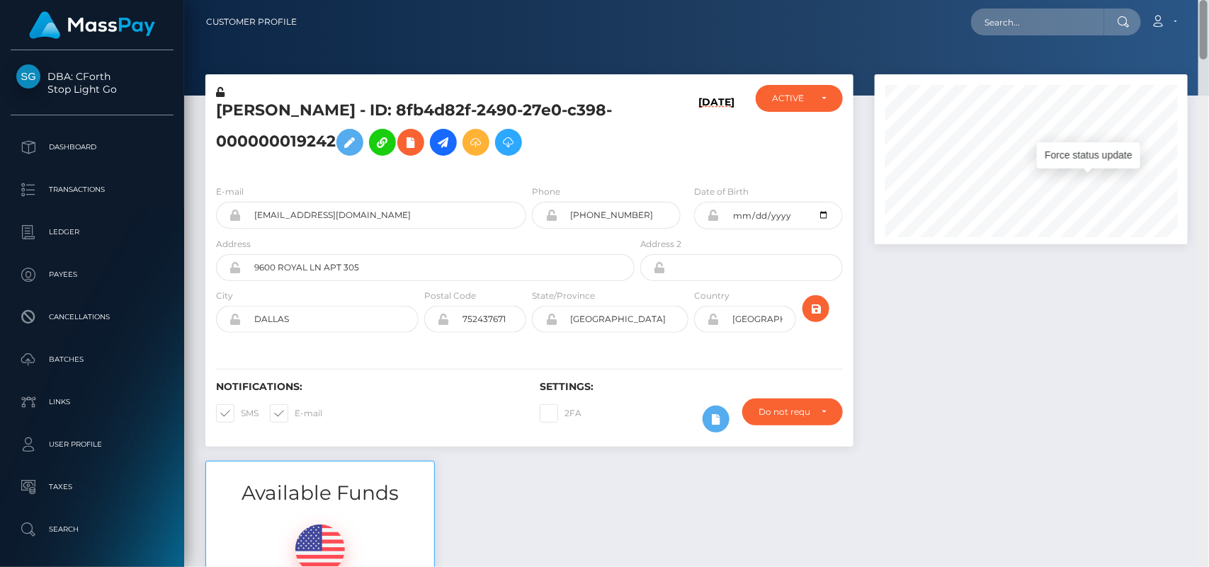
drag, startPoint x: 1205, startPoint y: 526, endPoint x: 1132, endPoint y: 11, distance: 520.7
click at [1132, 11] on div "Customer Profile Loading... Loading..." at bounding box center [696, 283] width 1025 height 567
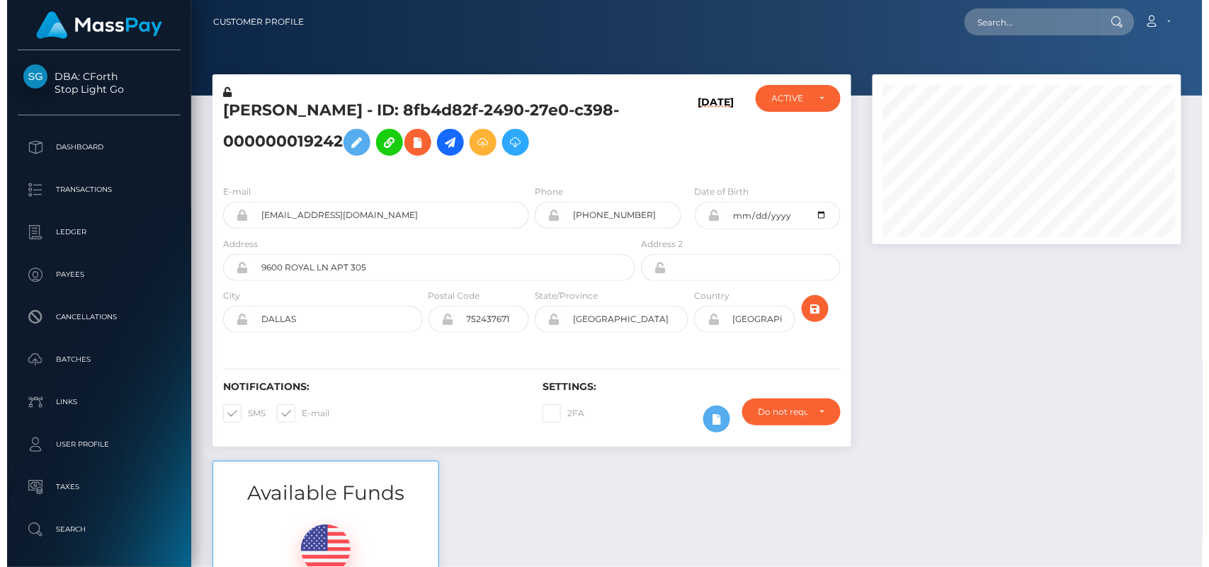
scroll to position [707932, 707792]
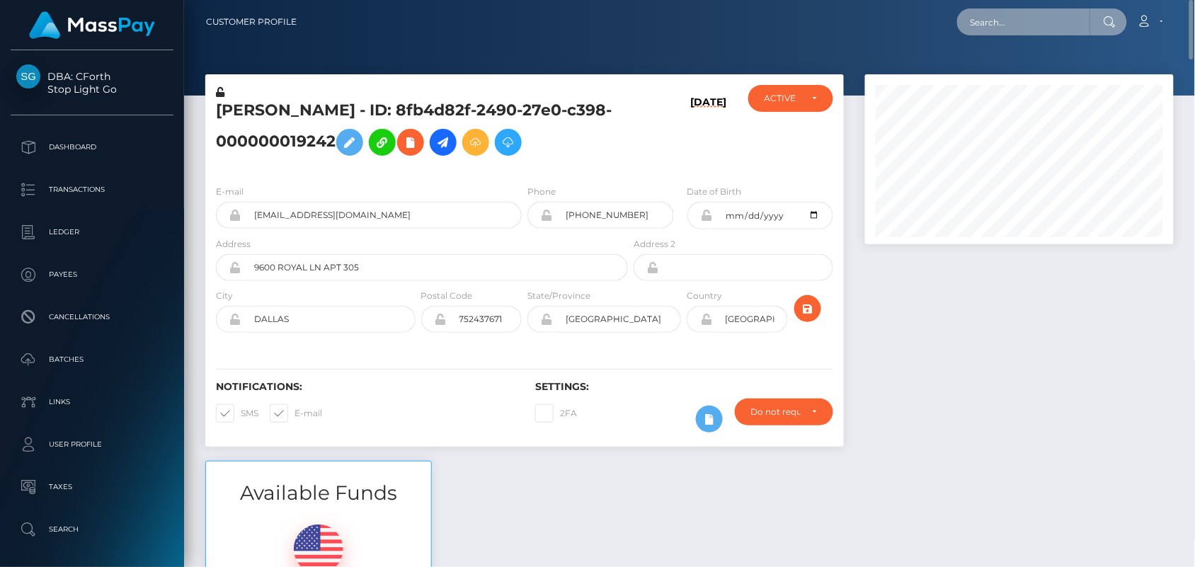
click at [1025, 13] on input "text" at bounding box center [1023, 21] width 133 height 27
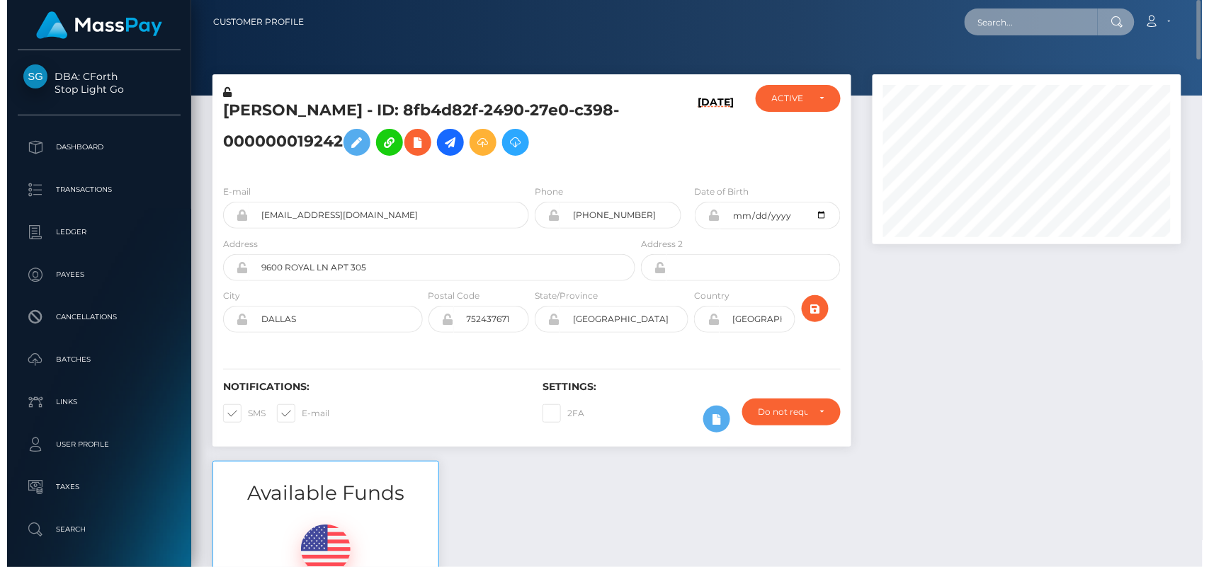
scroll to position [170, 313]
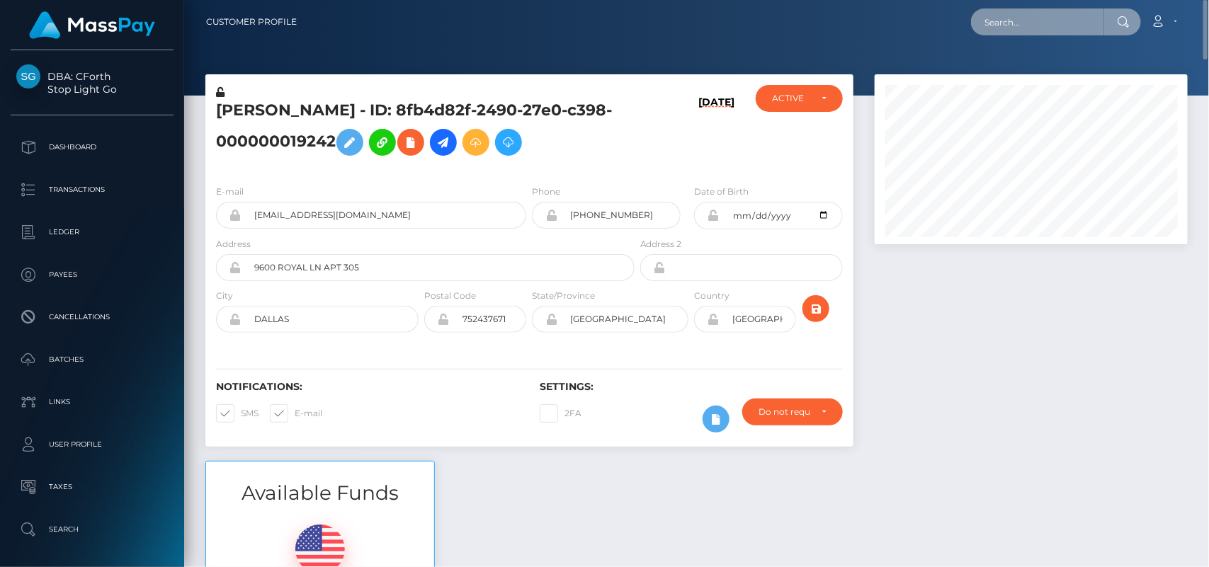
paste input "merekrokok0@gmail.com"
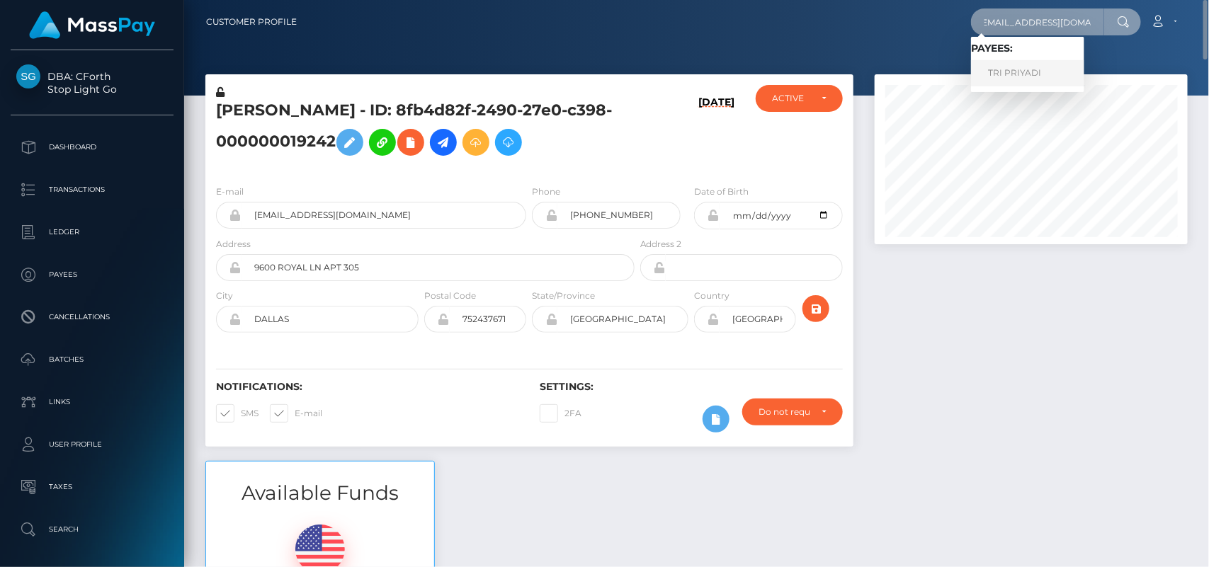
type input "merekrokok0@gmail.com"
click at [1011, 80] on link "TRI PRIYADI" at bounding box center [1027, 73] width 113 height 26
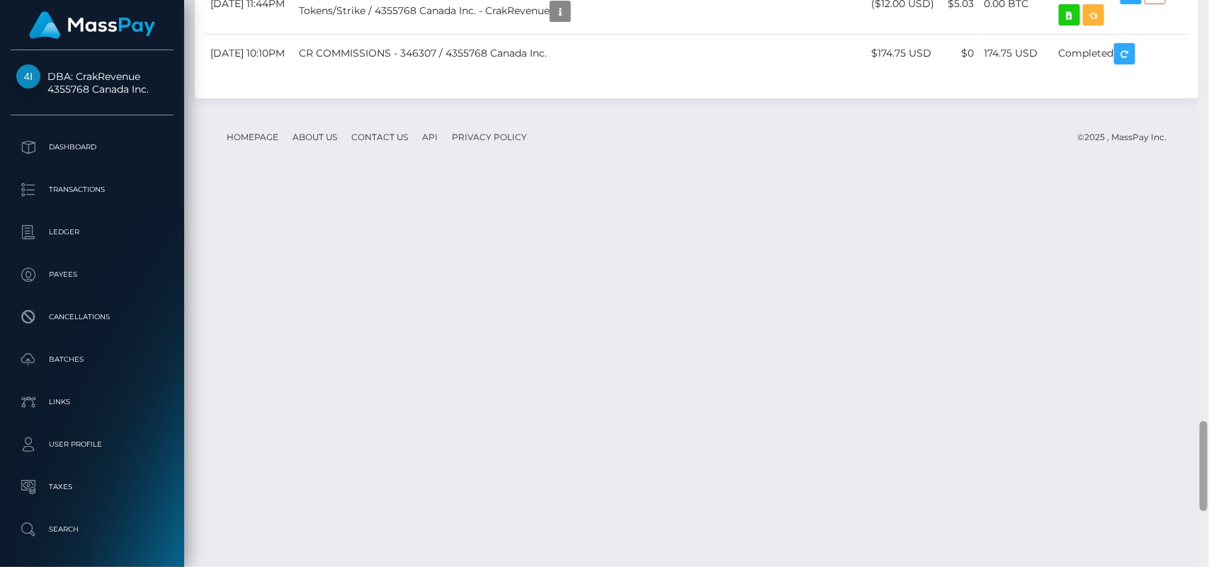
scroll to position [2675, 0]
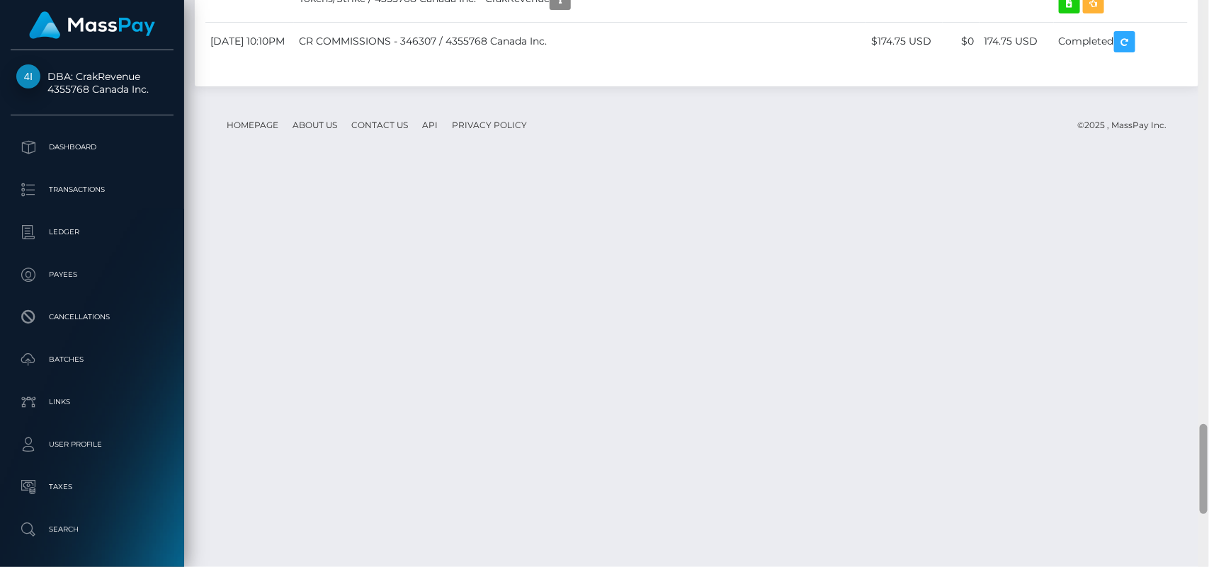
drag, startPoint x: 1204, startPoint y: 92, endPoint x: 1208, endPoint y: 500, distance: 407.9
click at [1208, 500] on div at bounding box center [1203, 284] width 11 height 568
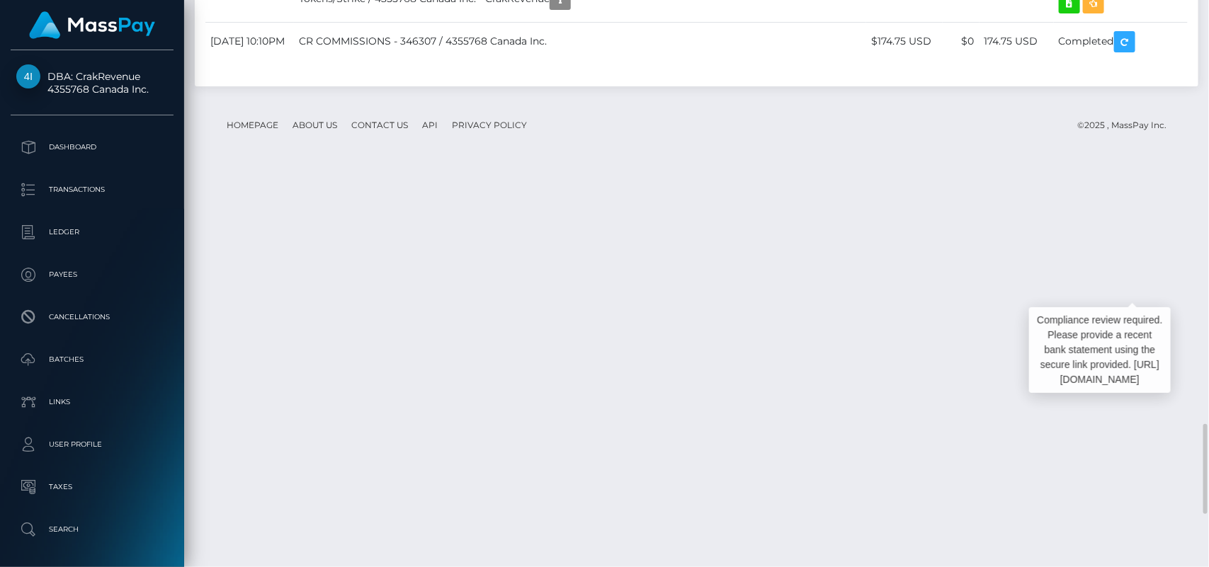
scroll to position [170, 313]
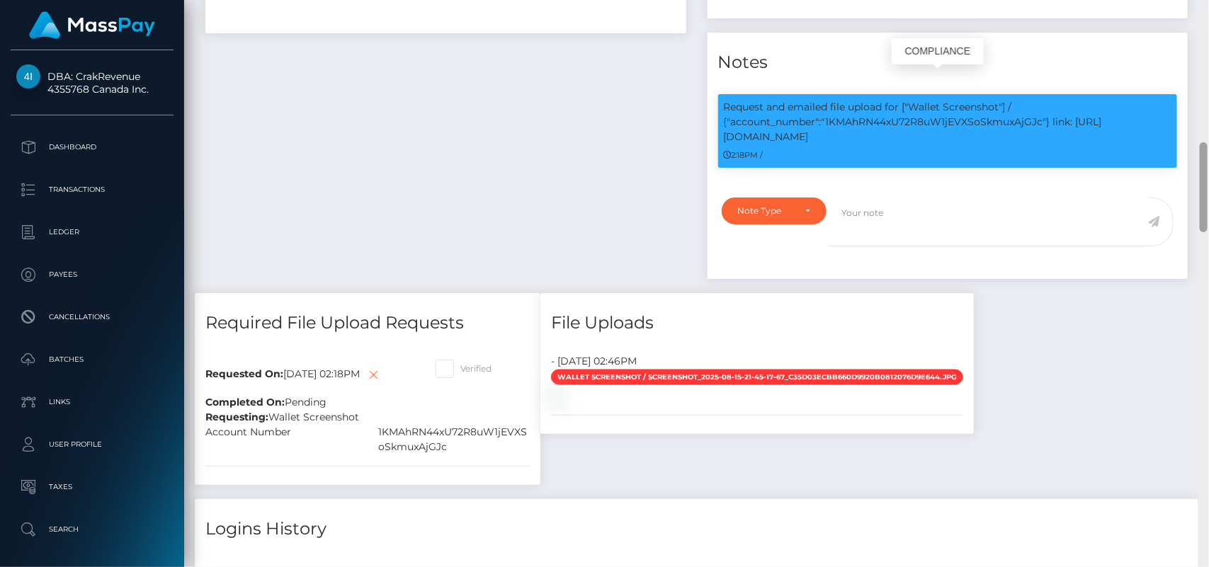
scroll to position [758, 0]
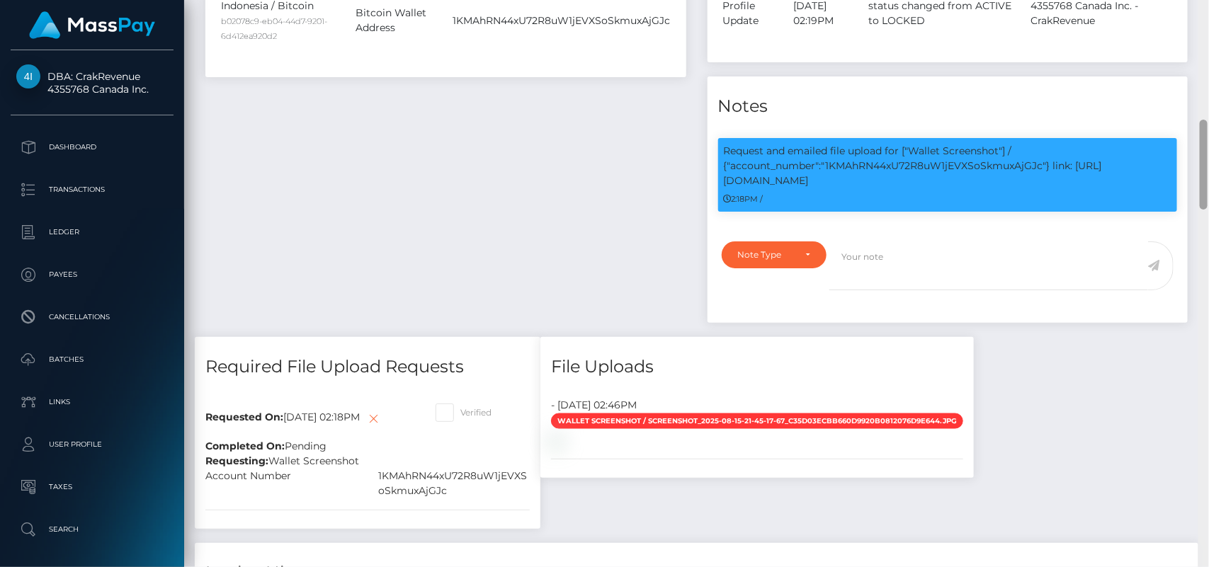
drag, startPoint x: 1201, startPoint y: 435, endPoint x: 1151, endPoint y: 131, distance: 308.6
click at [1151, 131] on div "Customer Profile Loading... Loading..." at bounding box center [696, 283] width 1025 height 567
drag, startPoint x: 857, startPoint y: 179, endPoint x: 767, endPoint y: 161, distance: 91.8
click at [767, 161] on p "Request and emailed file upload for ["Wallet Screenshot"] / {"account_number":"…" at bounding box center [948, 166] width 448 height 45
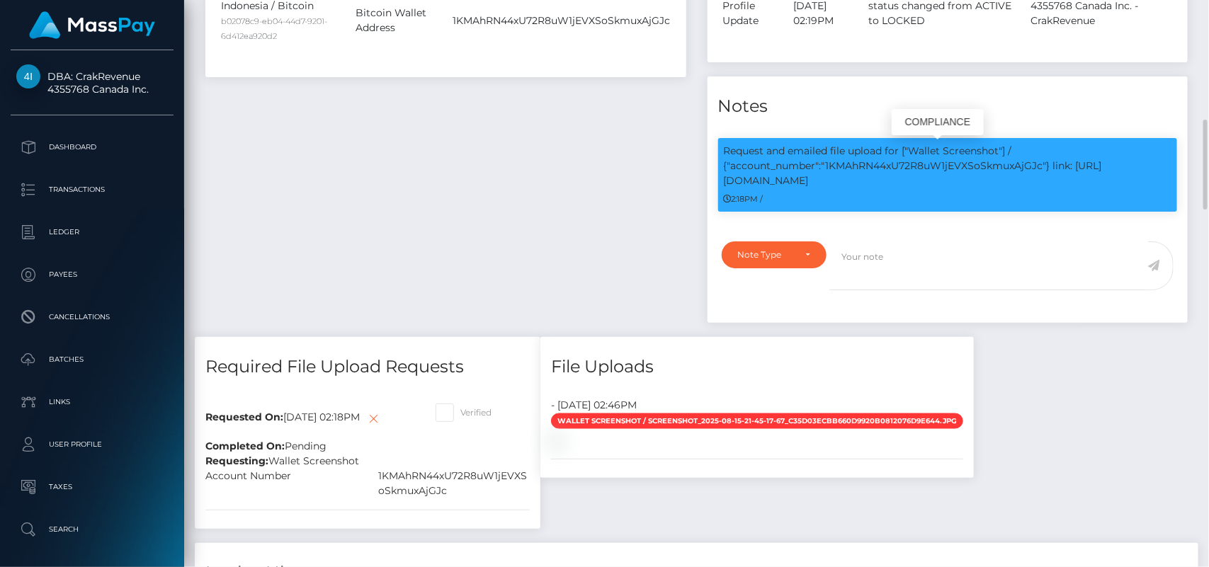
click at [865, 188] on p "Request and emailed file upload for ["Wallet Screenshot"] / {"account_number":"…" at bounding box center [948, 166] width 448 height 45
drag, startPoint x: 850, startPoint y: 150, endPoint x: 875, endPoint y: 178, distance: 37.1
click at [875, 178] on p "Request and emailed file upload for ["Wallet Screenshot"] / {"account_number":"…" at bounding box center [948, 166] width 448 height 45
copy p "upload for ["Wallet Screenshot"] / {"account_number":"1KMAhRN44xU72R8uW1jEVXSoS…"
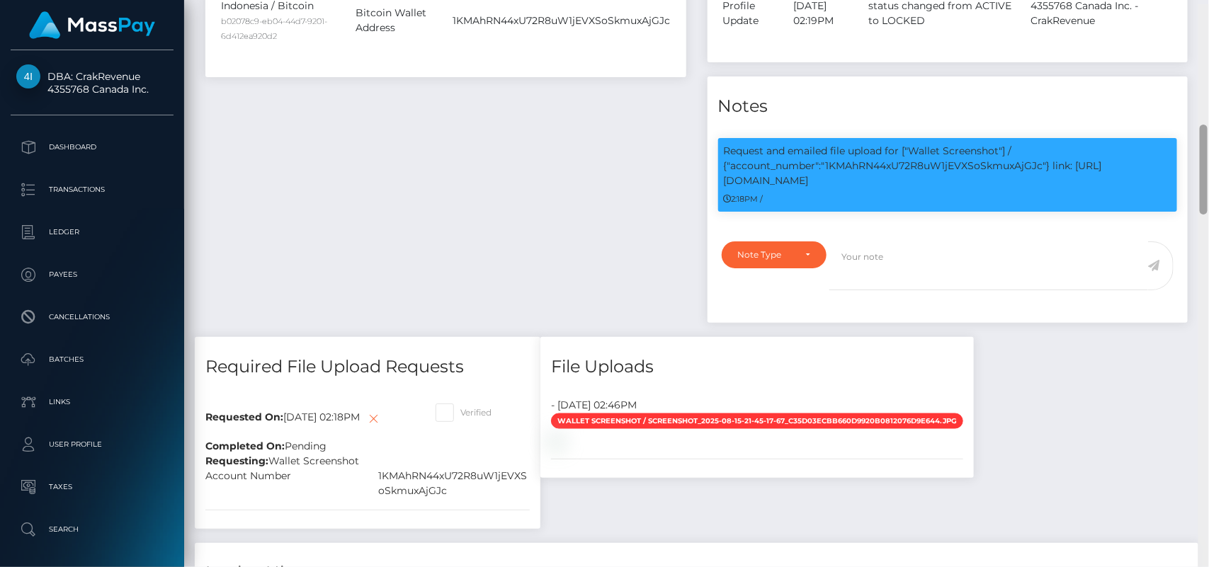
scroll to position [762, 0]
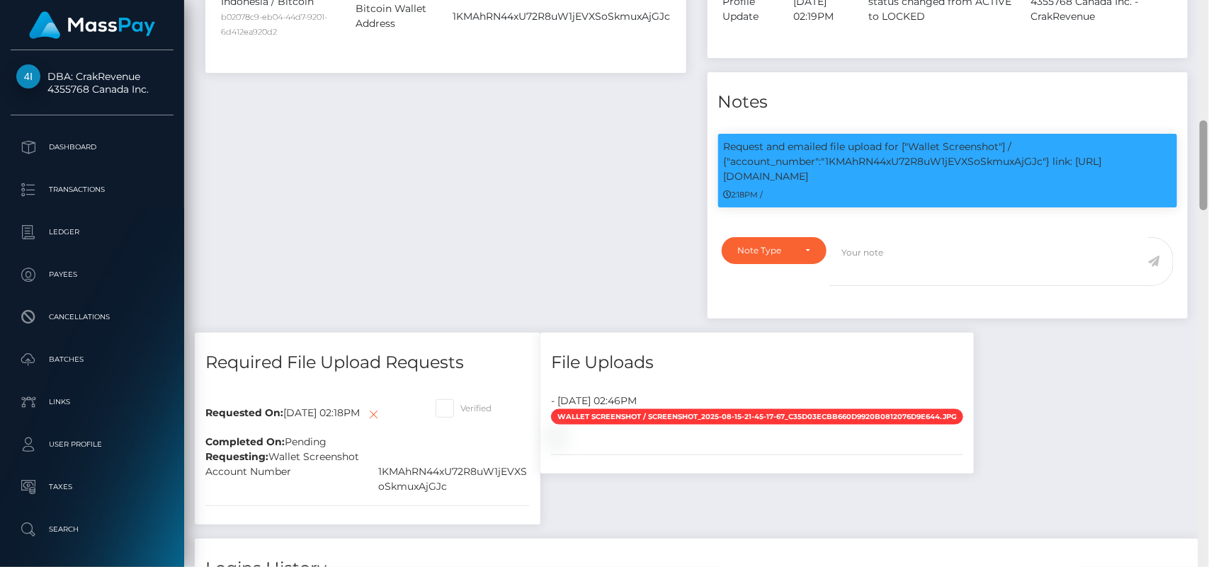
click at [1201, 149] on div at bounding box center [1204, 165] width 8 height 90
drag, startPoint x: 1208, startPoint y: 214, endPoint x: 1194, endPoint y: 82, distance: 132.5
click at [1194, 82] on div "Events Type Time Event Changed By" at bounding box center [948, 109] width 502 height 448
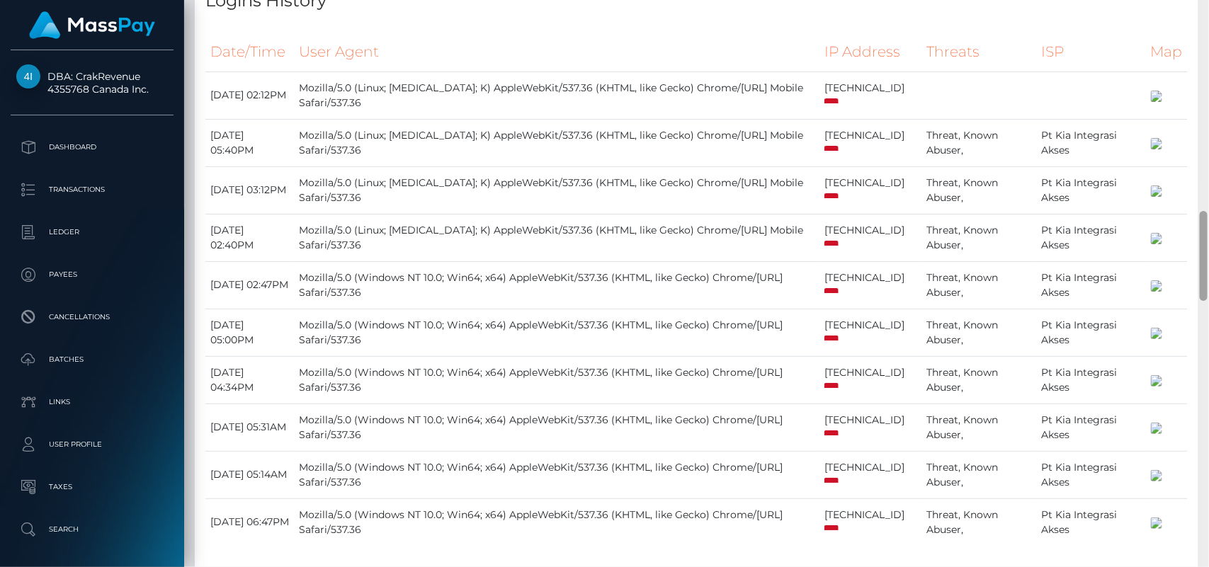
drag, startPoint x: 1208, startPoint y: 147, endPoint x: 1208, endPoint y: 197, distance: 50.3
click at [1208, 197] on div at bounding box center [1203, 284] width 11 height 568
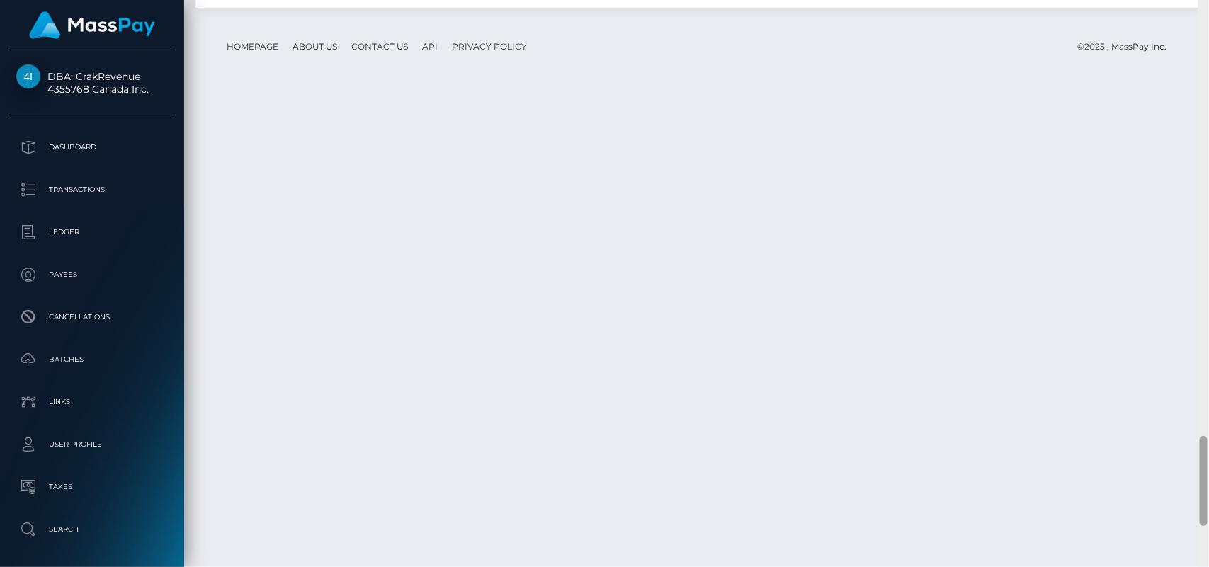
drag, startPoint x: 1202, startPoint y: 259, endPoint x: 1208, endPoint y: 487, distance: 228.1
click at [1208, 487] on div at bounding box center [1203, 283] width 11 height 568
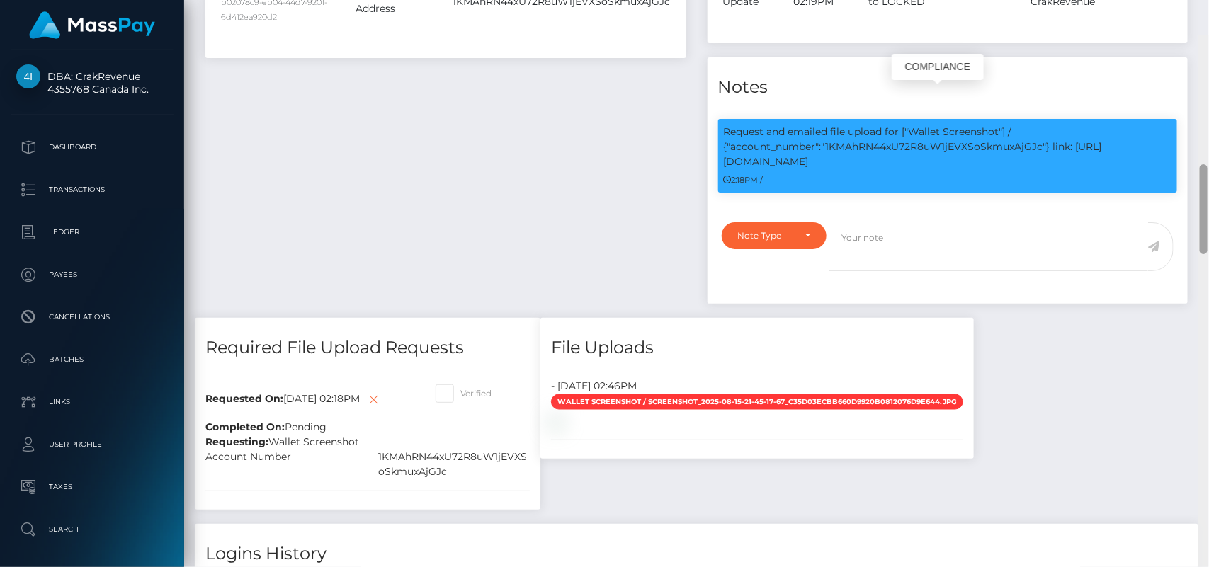
scroll to position [755, 0]
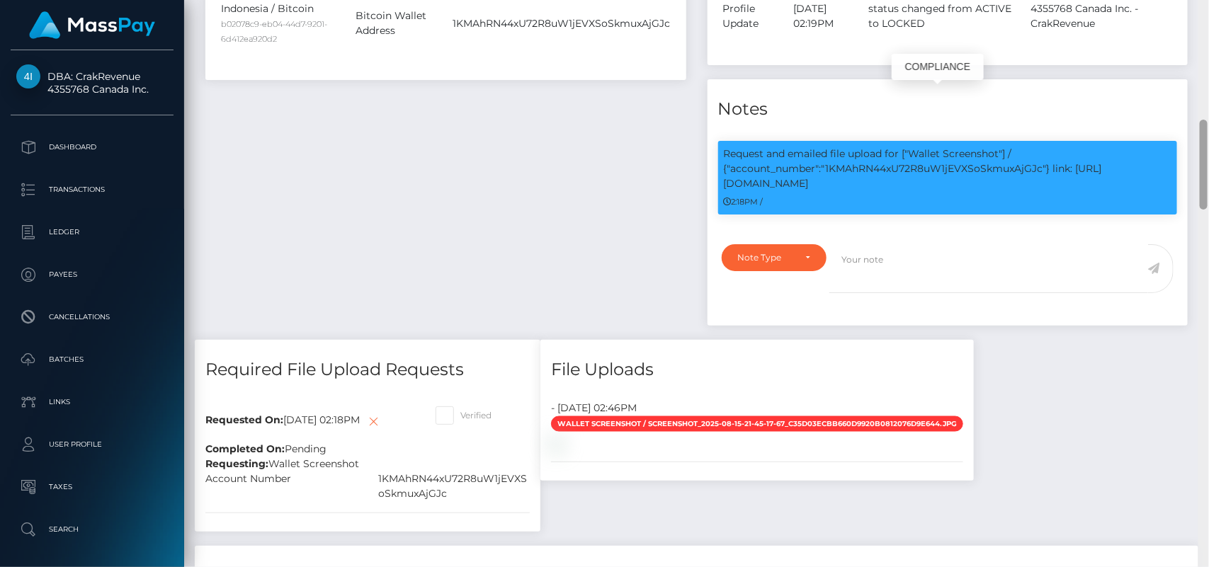
drag, startPoint x: 1206, startPoint y: 473, endPoint x: 1166, endPoint y: 154, distance: 321.9
click at [1166, 154] on div "Customer Profile Loading... Loading..." at bounding box center [696, 283] width 1025 height 567
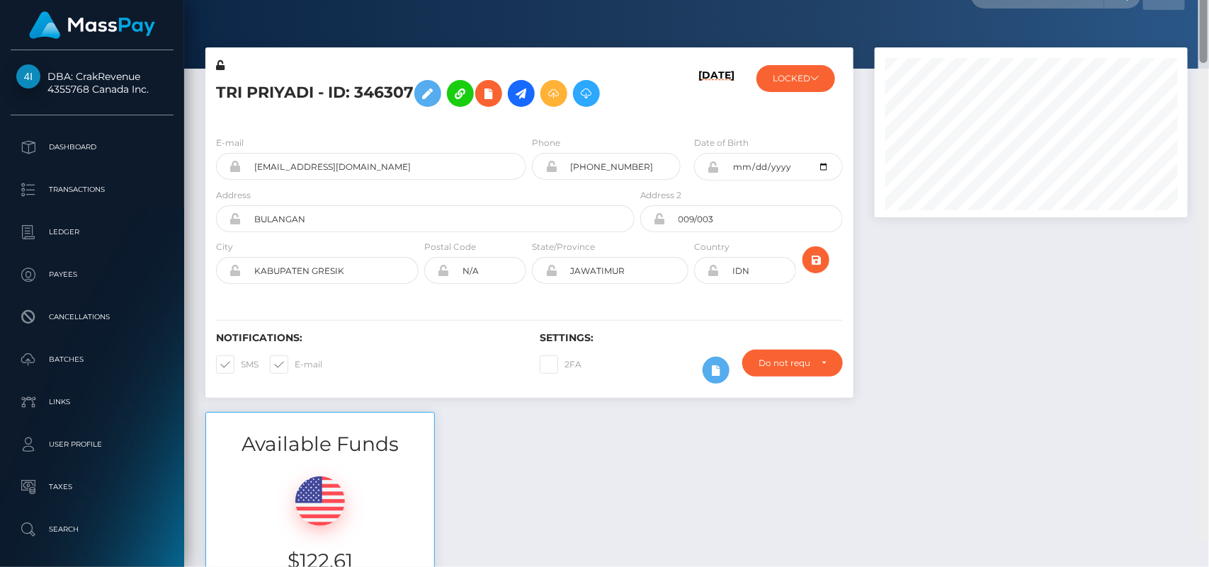
scroll to position [0, 0]
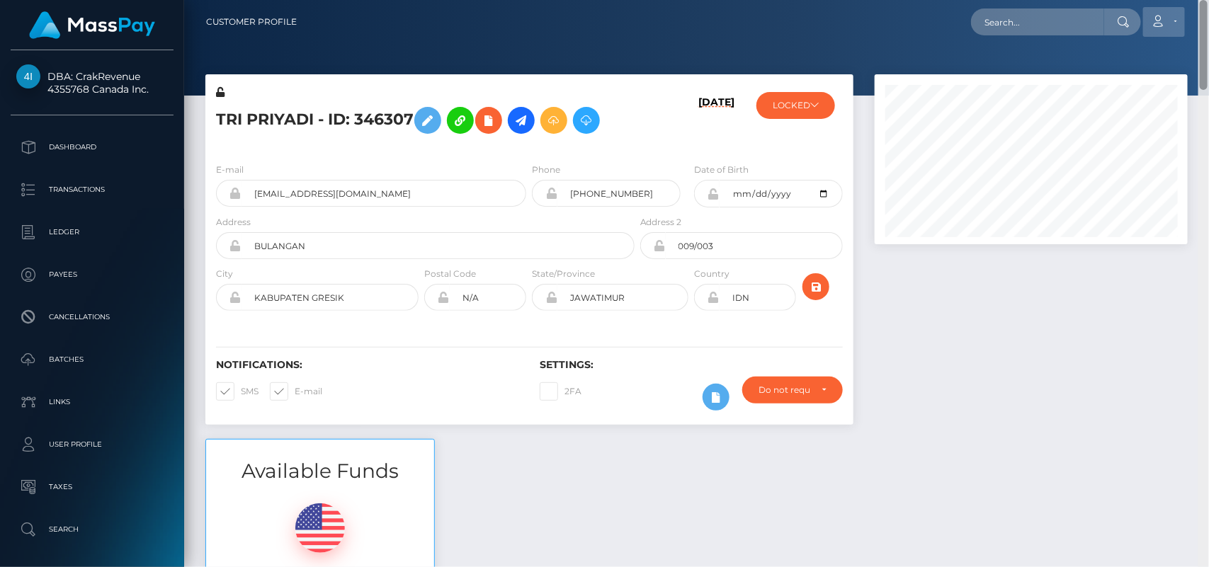
drag, startPoint x: 1204, startPoint y: 188, endPoint x: 1170, endPoint y: 36, distance: 155.3
click at [1170, 36] on div "Customer Profile Loading... Loading..." at bounding box center [696, 283] width 1025 height 567
drag, startPoint x: 1207, startPoint y: 54, endPoint x: 1181, endPoint y: -31, distance: 88.9
click at [1181, 0] on html "DBA: CrakRevenue 4355768 Canada Inc. Dashboard Transactions Ledger" at bounding box center [604, 283] width 1209 height 567
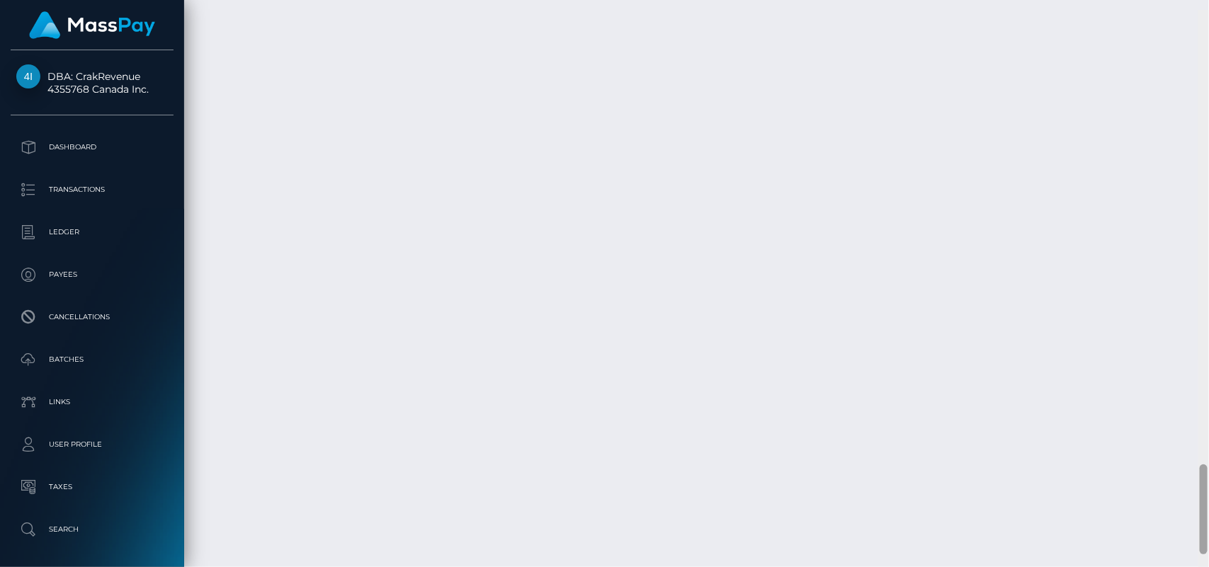
scroll to position [2865, 0]
drag, startPoint x: 1202, startPoint y: 89, endPoint x: 1208, endPoint y: 517, distance: 427.7
click at [1208, 517] on div at bounding box center [1203, 284] width 11 height 568
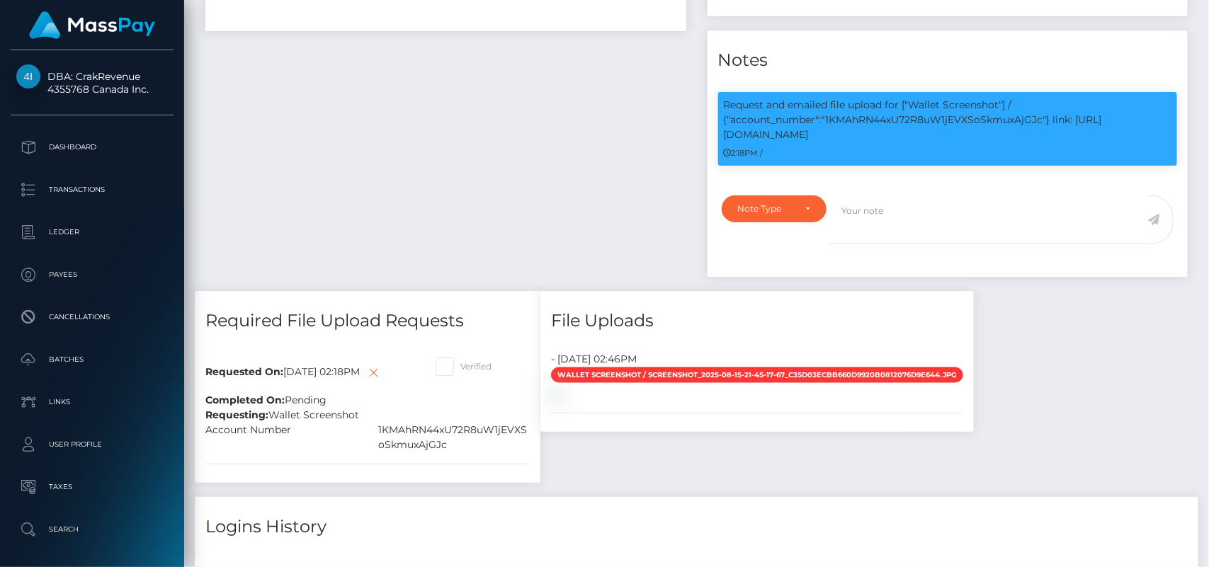
scroll to position [0, 0]
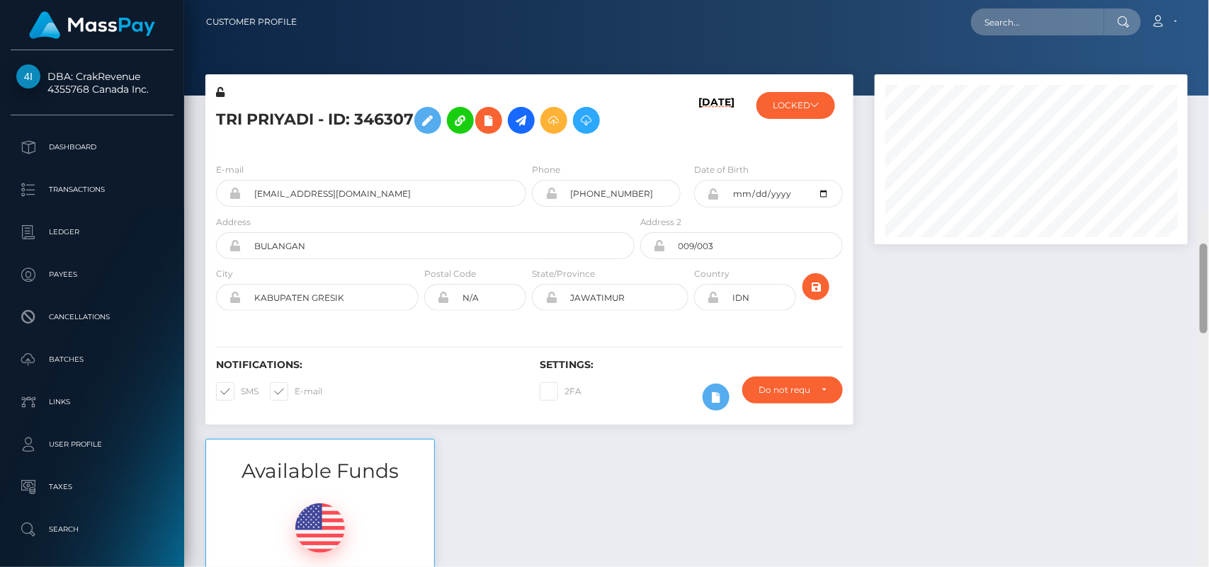
drag, startPoint x: 1202, startPoint y: 471, endPoint x: 1106, endPoint y: -72, distance: 551.6
click at [1106, 0] on html "DBA: CrakRevenue 4355768 Canada Inc. Dashboard Transactions Ledger" at bounding box center [604, 283] width 1209 height 567
